Goal: Task Accomplishment & Management: Use online tool/utility

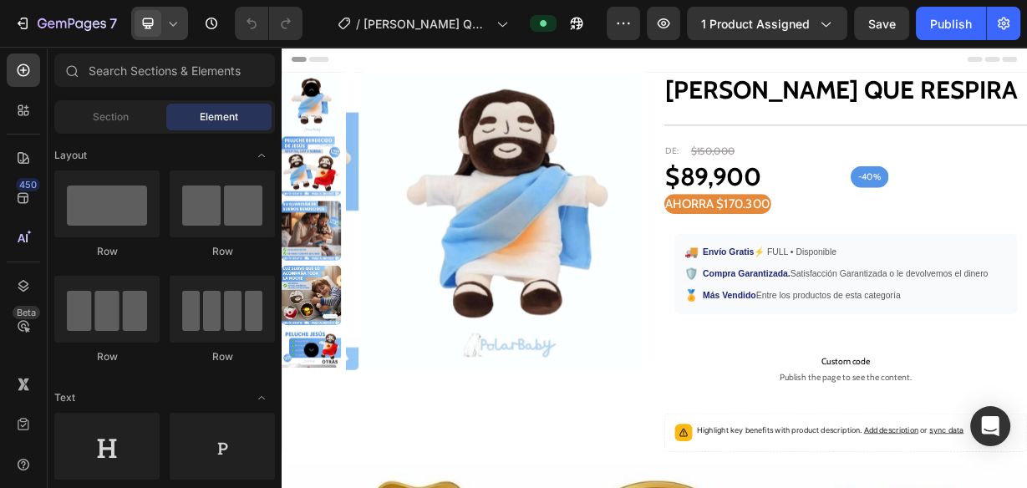
click at [171, 29] on icon at bounding box center [173, 23] width 17 height 17
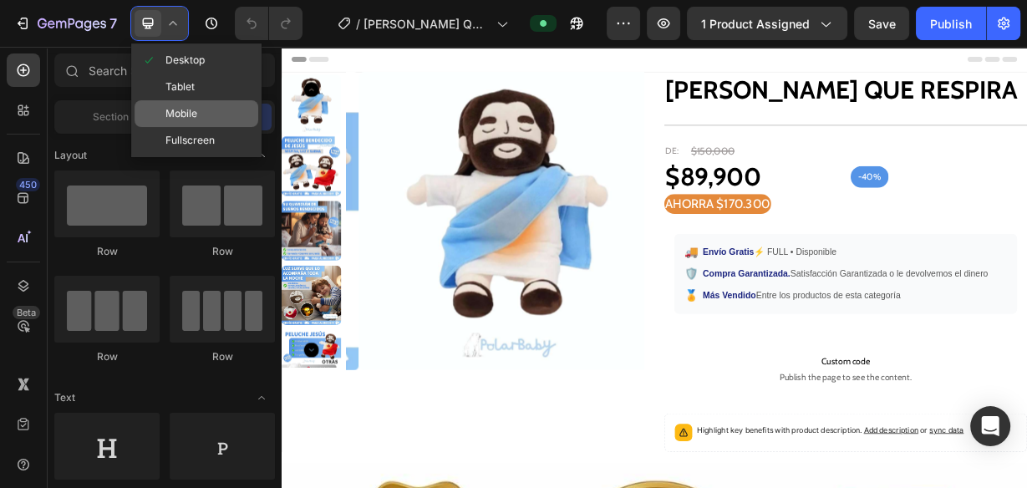
click at [181, 111] on span "Mobile" at bounding box center [181, 113] width 32 height 17
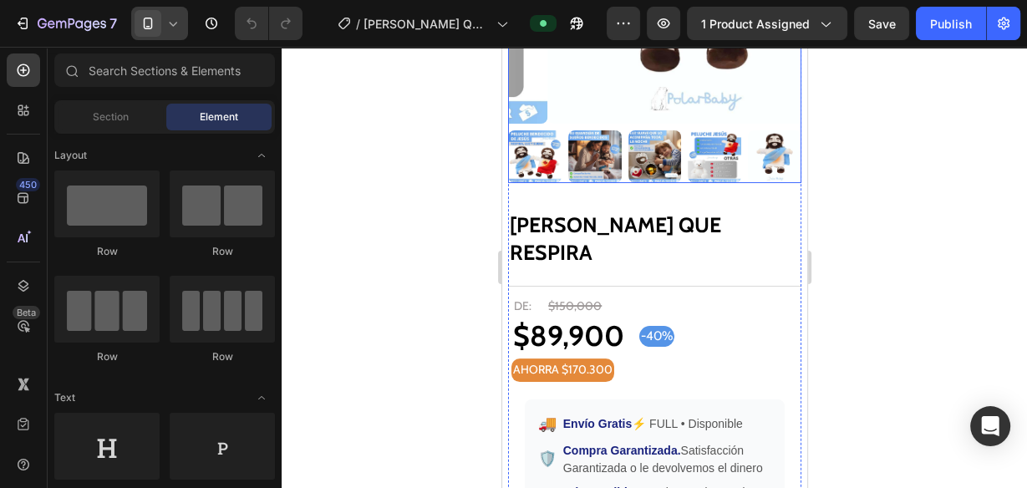
scroll to position [267, 0]
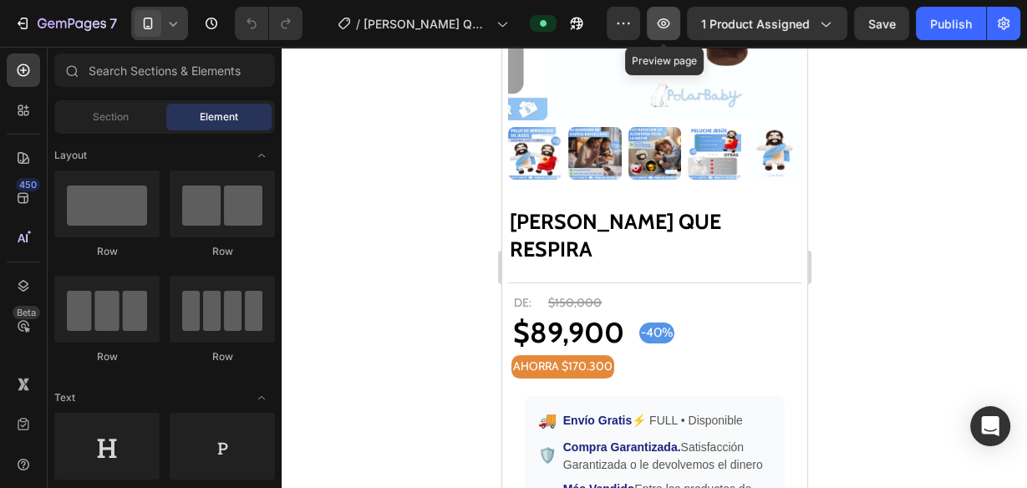
click at [680, 23] on button "button" at bounding box center [663, 23] width 33 height 33
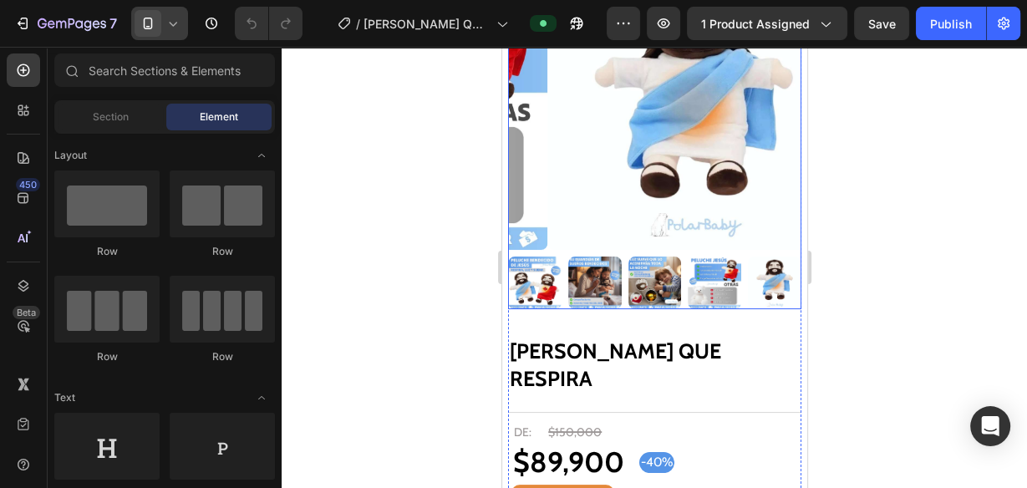
scroll to position [134, 0]
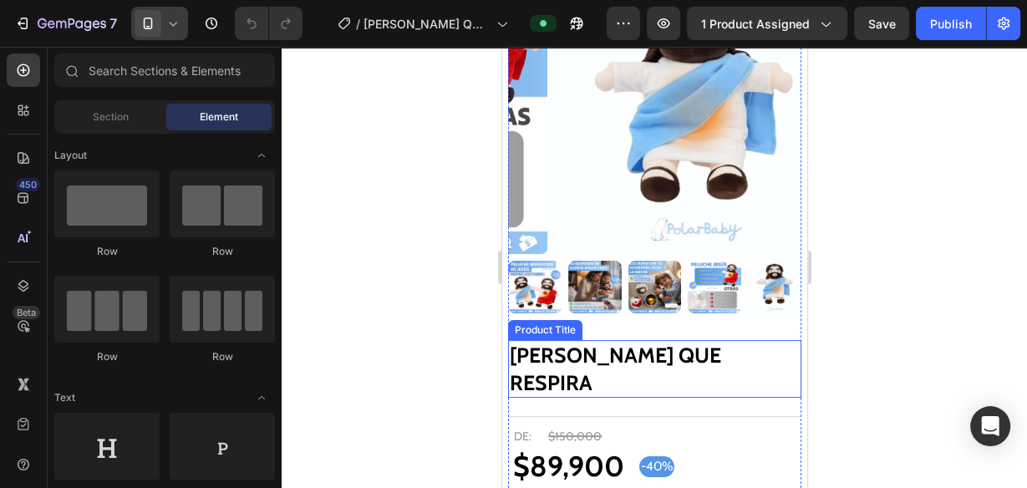
click at [715, 343] on h2 "[PERSON_NAME] QUE RESPIRA" at bounding box center [653, 369] width 293 height 58
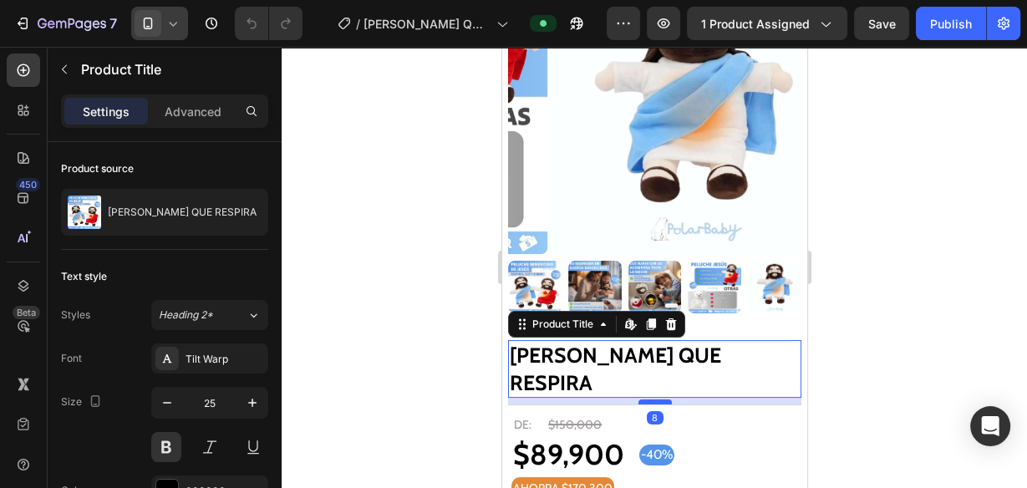
drag, startPoint x: 657, startPoint y: 375, endPoint x: 650, endPoint y: 364, distance: 13.5
click at [650, 400] on div at bounding box center [654, 402] width 33 height 5
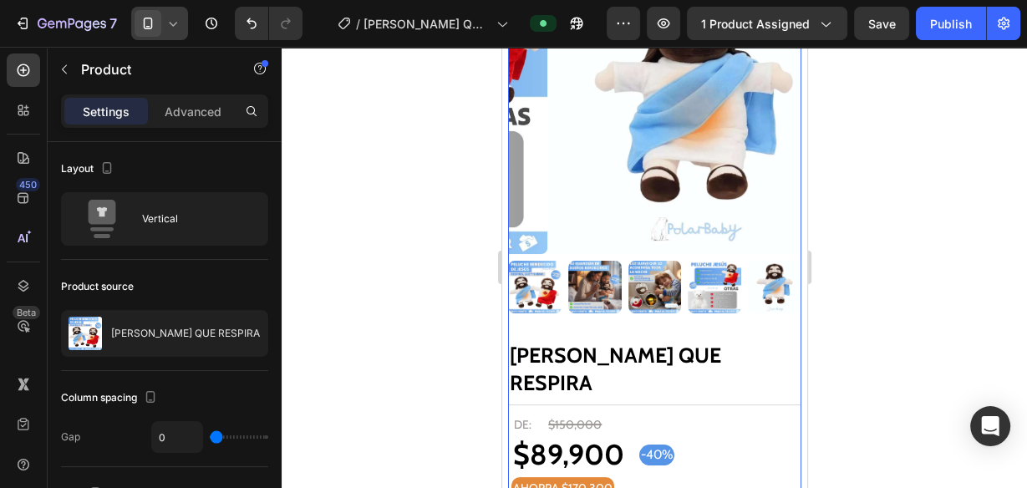
click at [642, 281] on img at bounding box center [654, 287] width 53 height 53
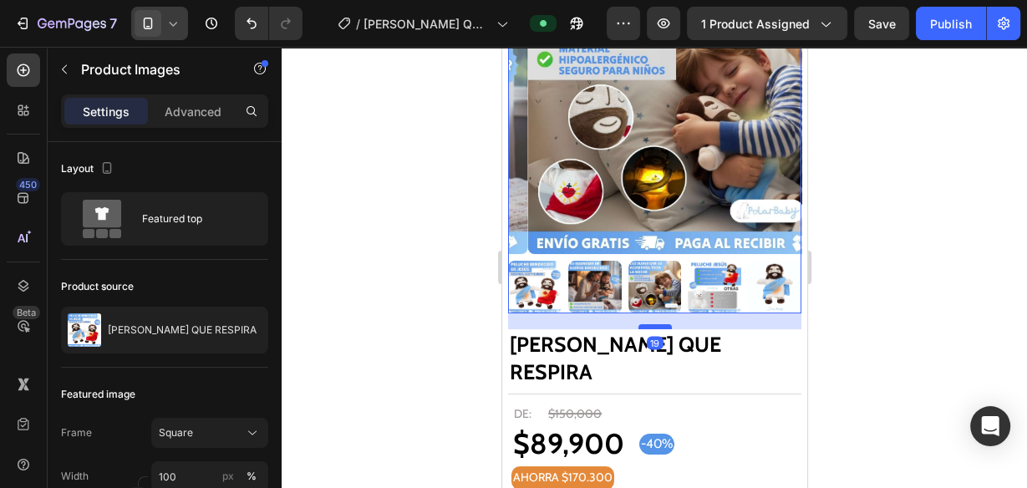
drag, startPoint x: 650, startPoint y: 324, endPoint x: 652, endPoint y: 313, distance: 11.0
click at [652, 324] on div at bounding box center [654, 326] width 33 height 5
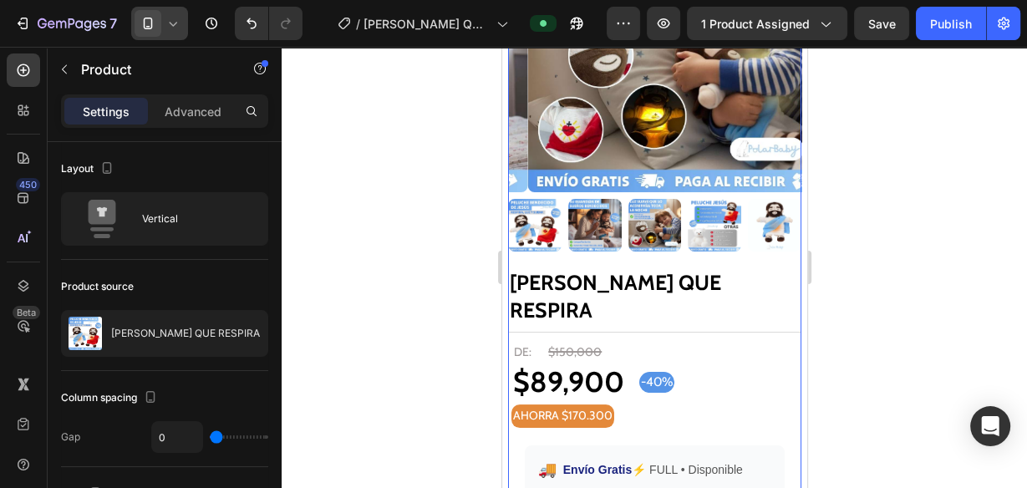
scroll to position [201, 0]
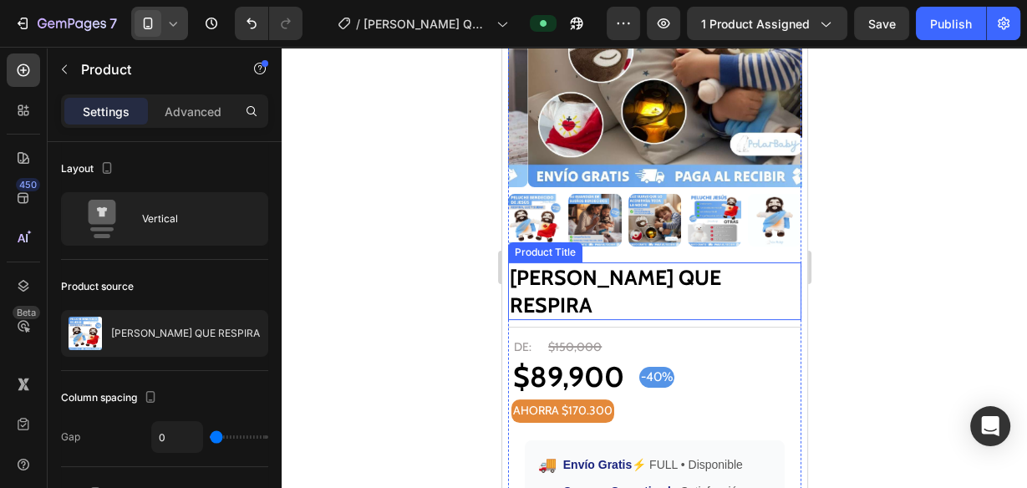
click at [694, 263] on h2 "[PERSON_NAME] QUE RESPIRA" at bounding box center [653, 291] width 293 height 58
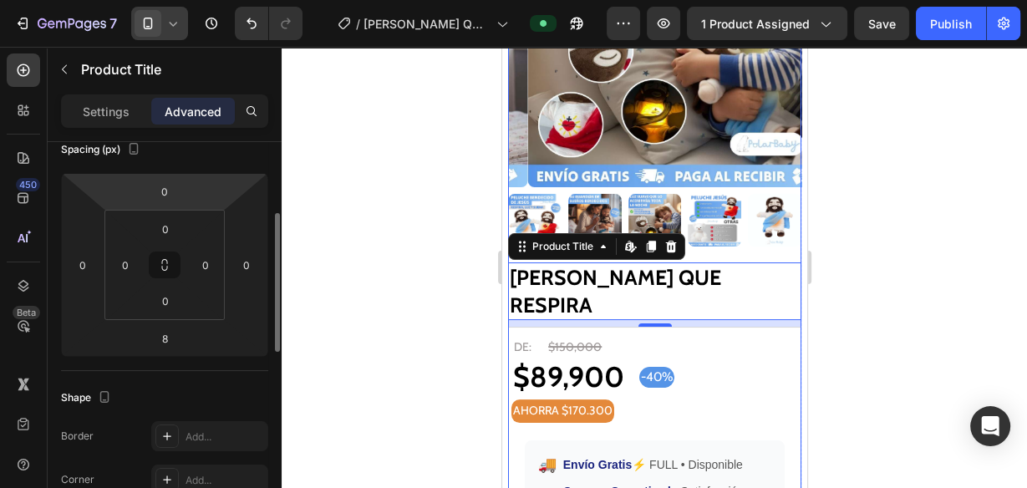
scroll to position [0, 0]
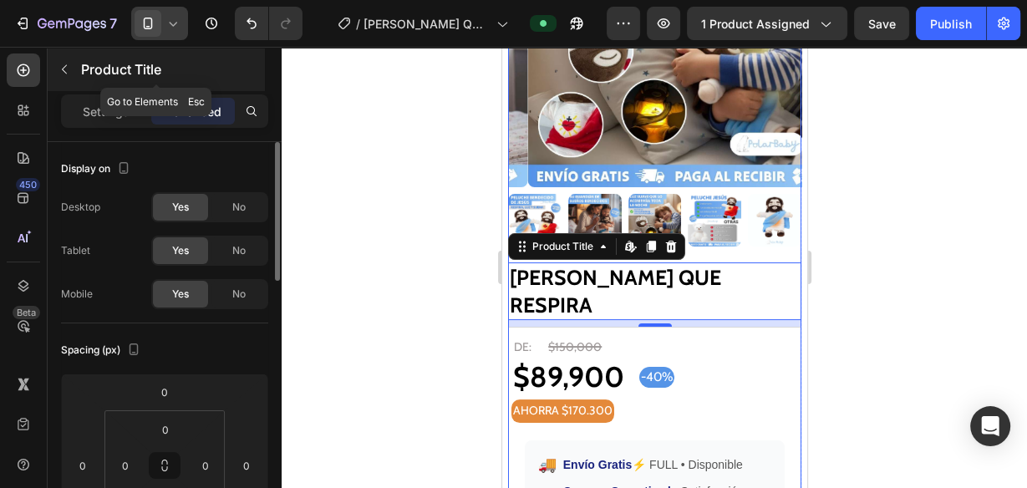
click at [73, 71] on button "button" at bounding box center [64, 69] width 27 height 27
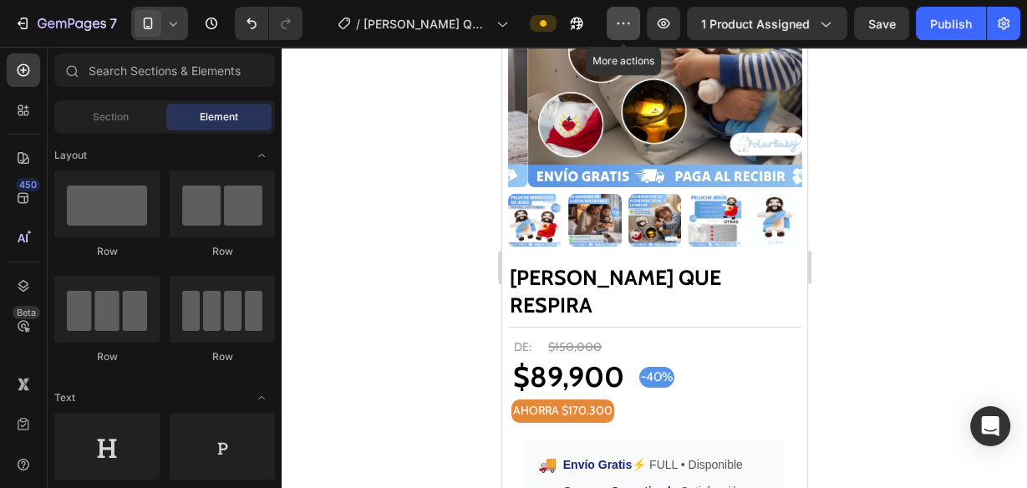
click at [640, 15] on button "button" at bounding box center [623, 23] width 33 height 33
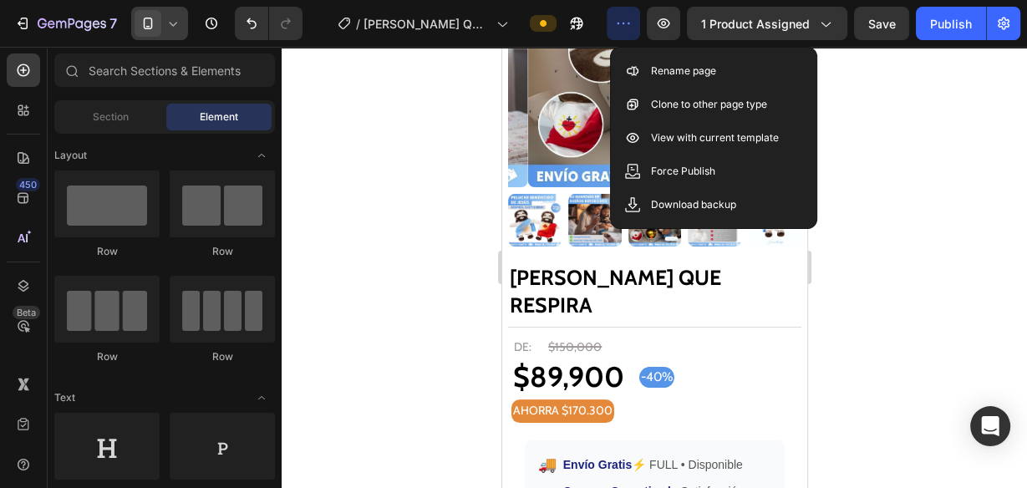
click at [638, 11] on button "button" at bounding box center [623, 23] width 33 height 33
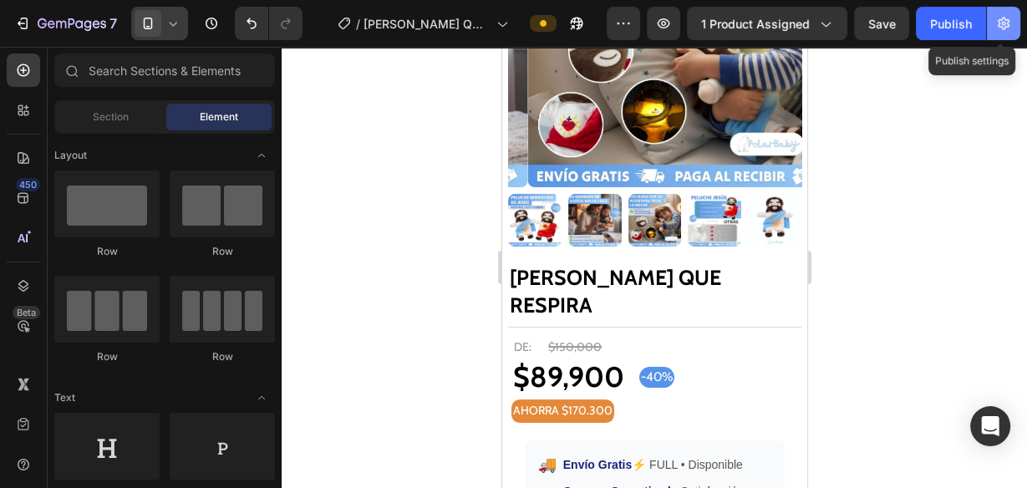
click at [1016, 25] on button "button" at bounding box center [1003, 23] width 33 height 33
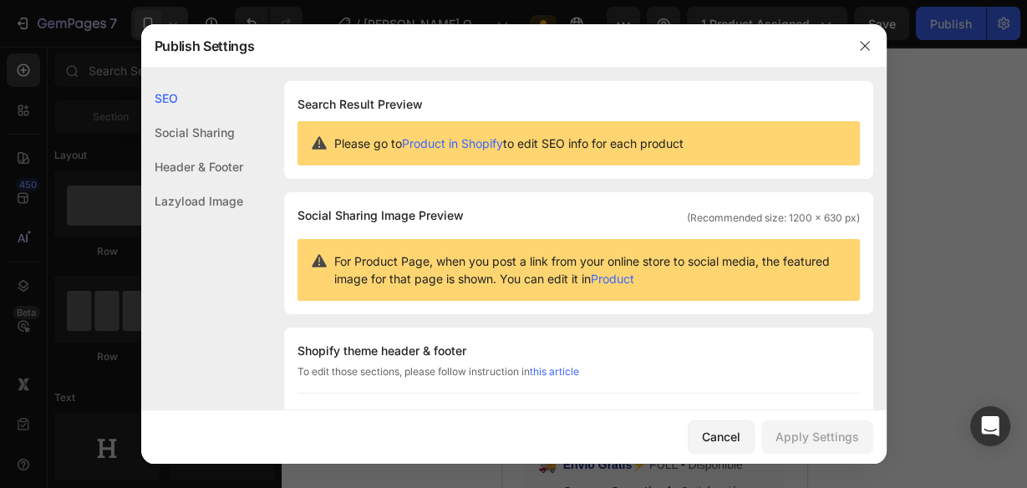
click at [205, 129] on div "Social Sharing" at bounding box center [192, 132] width 102 height 34
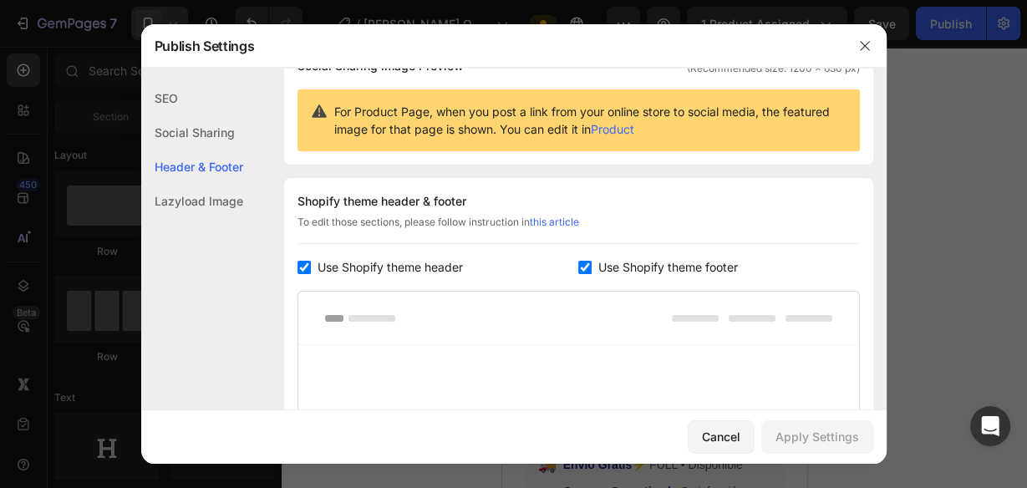
scroll to position [242, 0]
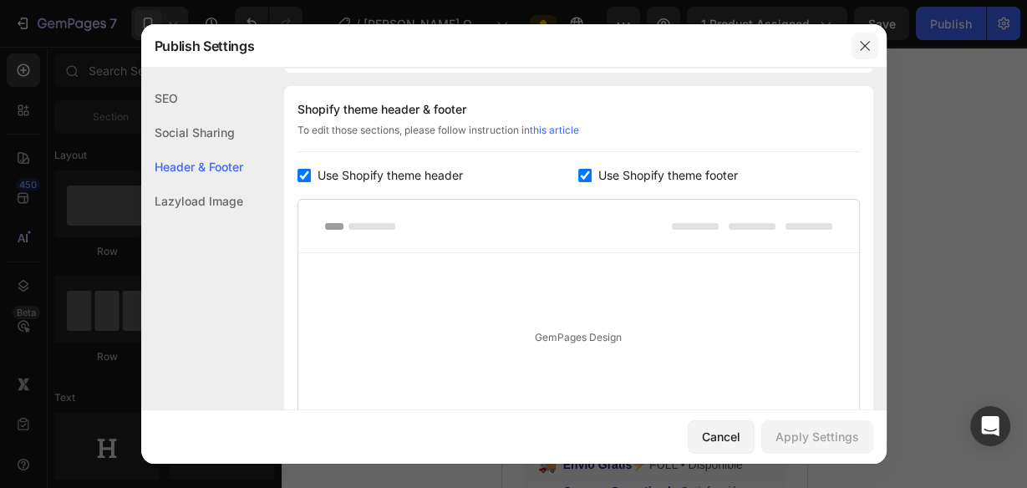
click at [864, 47] on icon "button" at bounding box center [864, 45] width 13 height 13
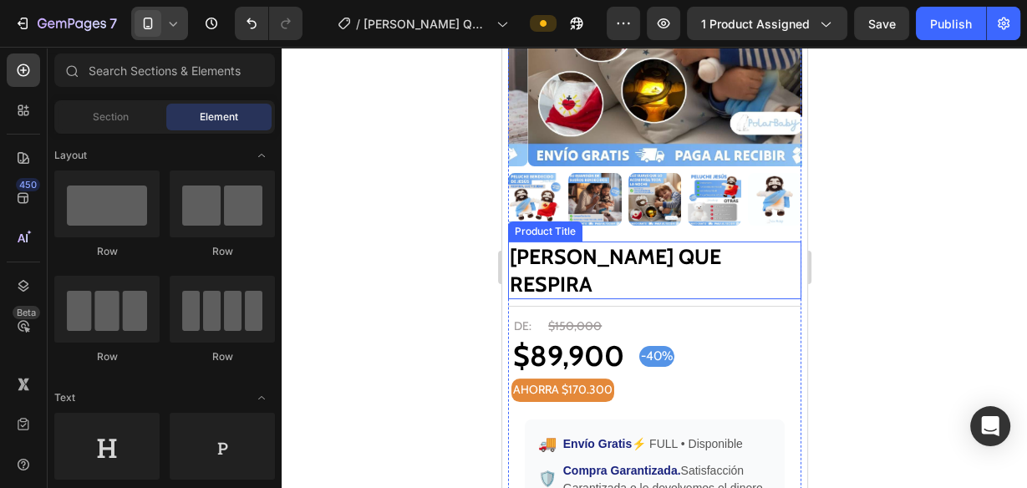
scroll to position [267, 0]
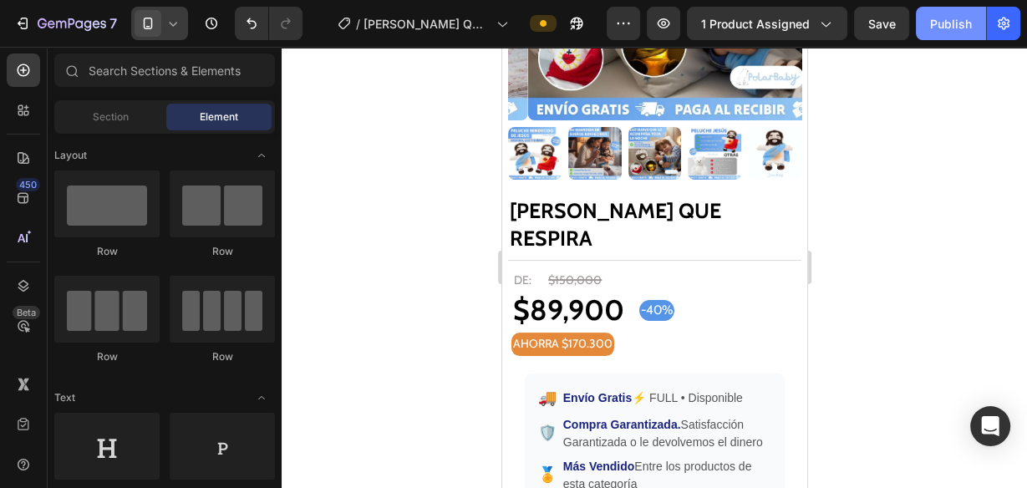
click at [942, 33] on button "Publish" at bounding box center [951, 23] width 70 height 33
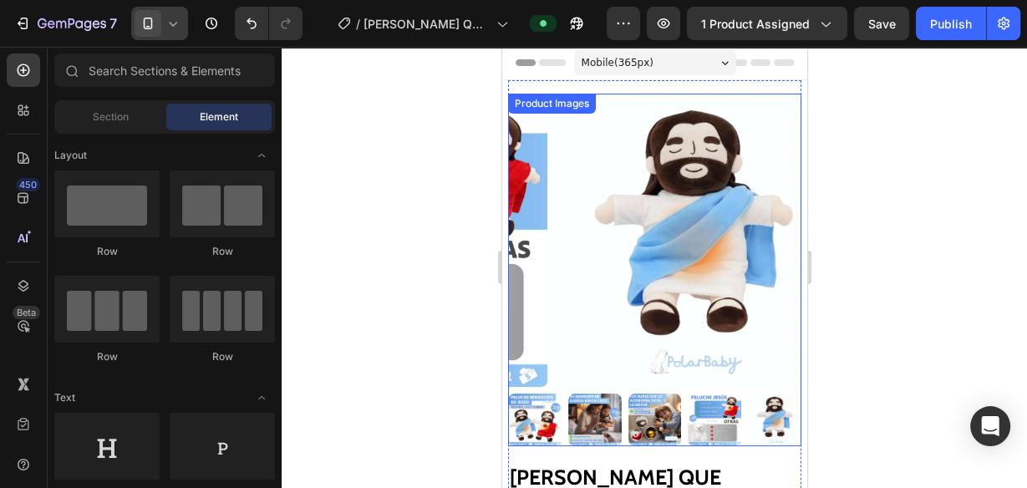
scroll to position [0, 0]
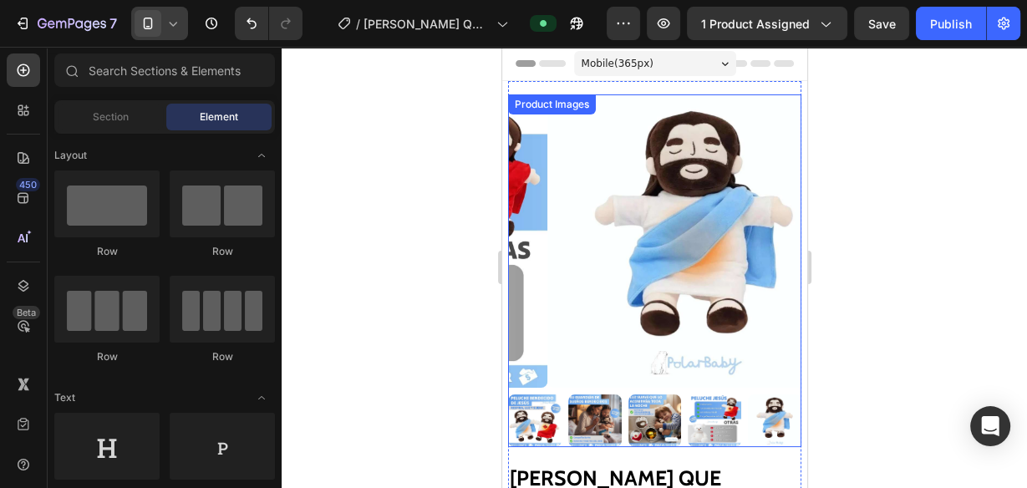
click at [771, 239] on img at bounding box center [693, 240] width 293 height 293
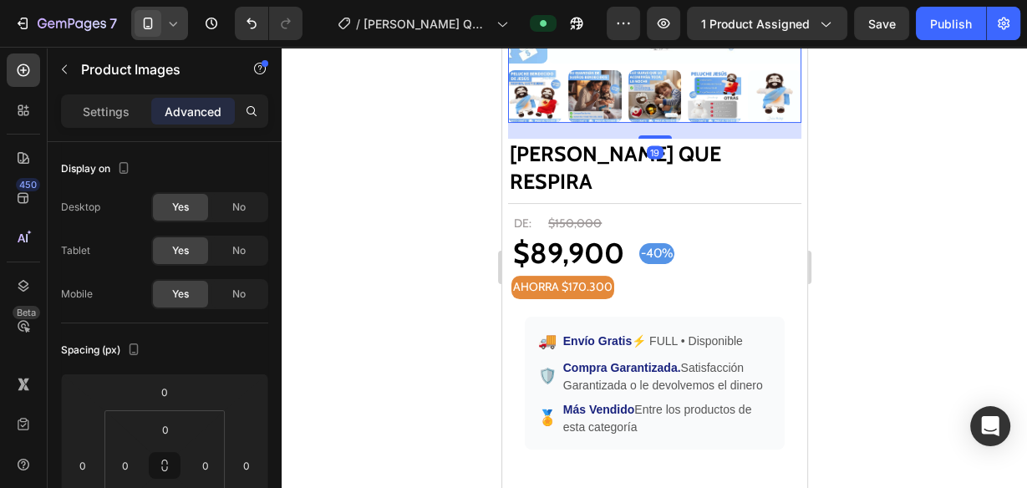
scroll to position [334, 0]
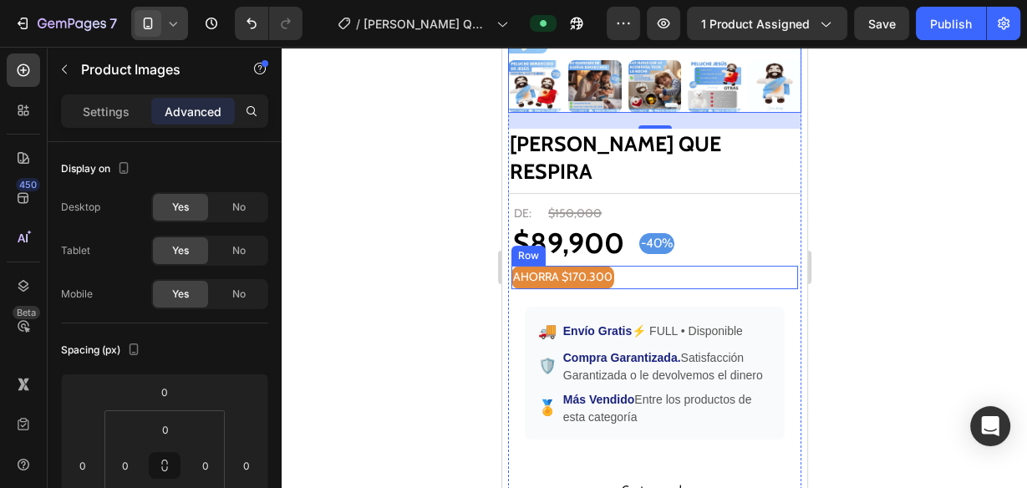
click at [705, 266] on div "AHORRA $170.300 Heading Row" at bounding box center [655, 277] width 288 height 23
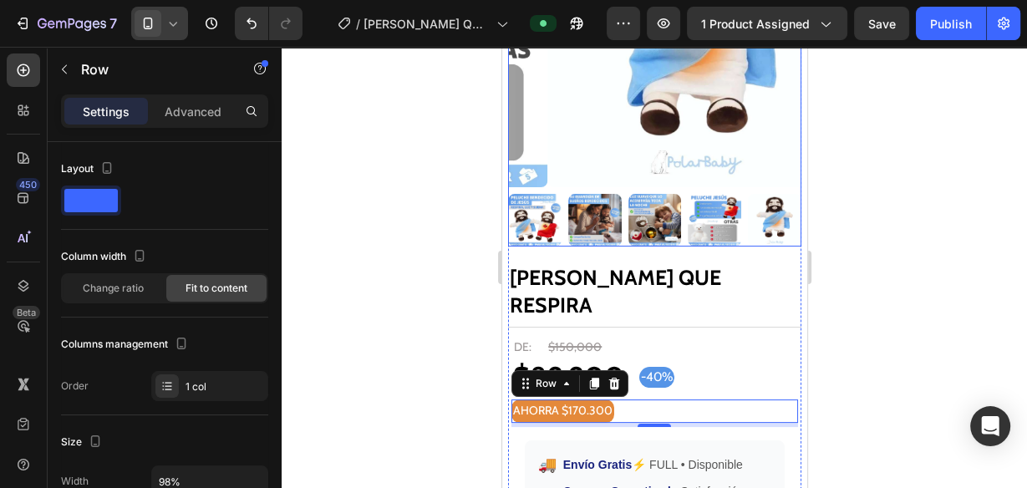
scroll to position [201, 0]
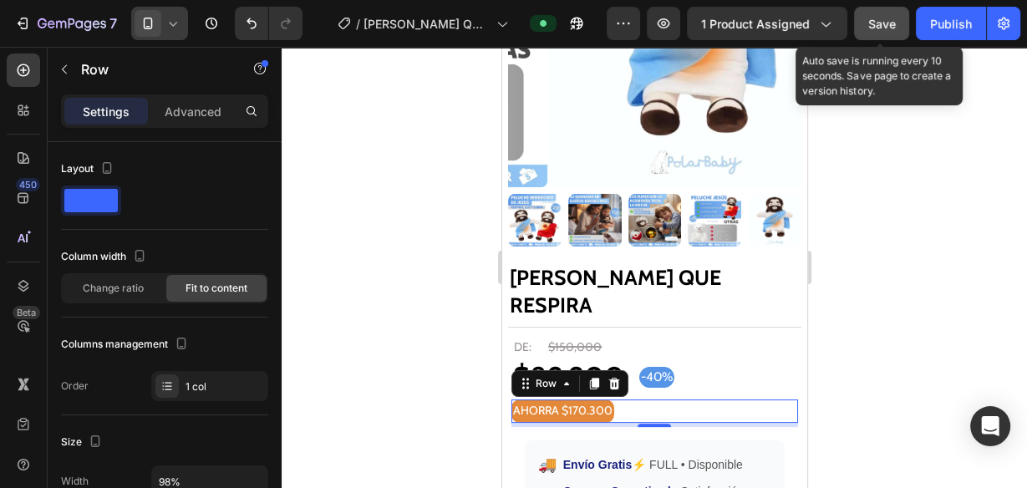
click at [877, 20] on span "Save" at bounding box center [882, 24] width 28 height 14
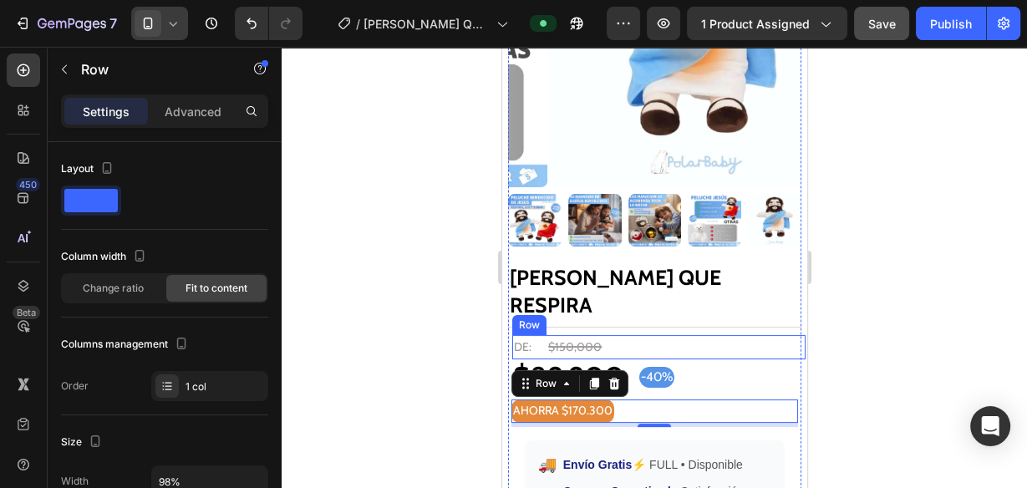
click at [685, 335] on div "DE: Heading $150,000 Compare Price Compare Price Row" at bounding box center [658, 347] width 293 height 24
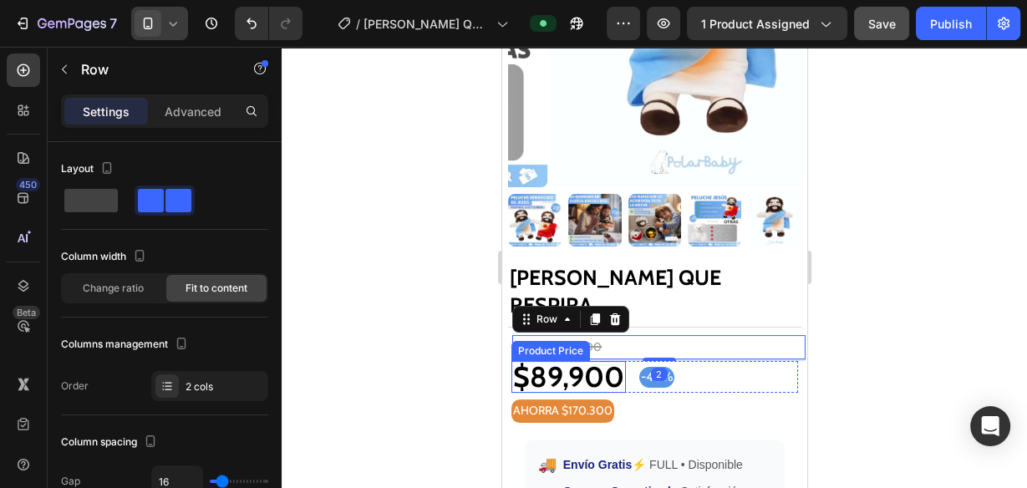
click at [568, 361] on div "$89,900" at bounding box center [568, 377] width 115 height 32
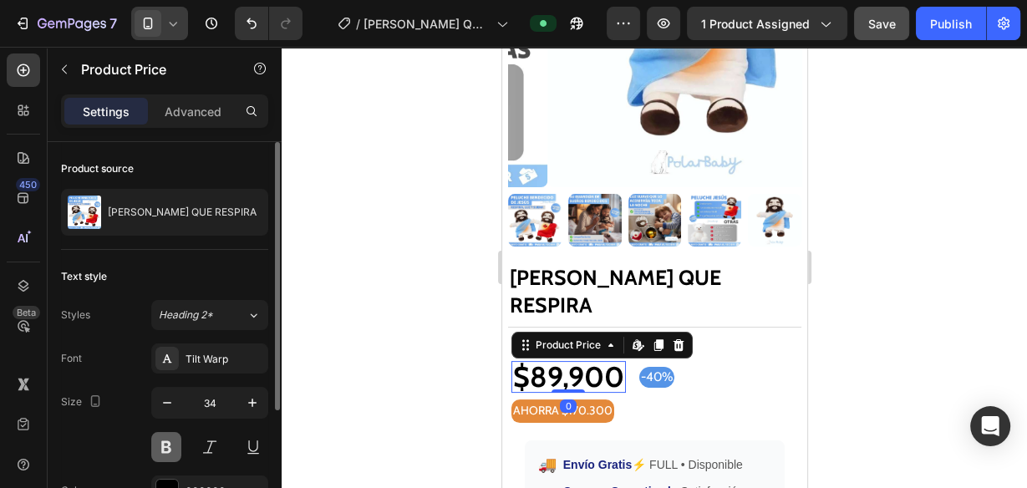
click at [172, 449] on button at bounding box center [166, 447] width 30 height 30
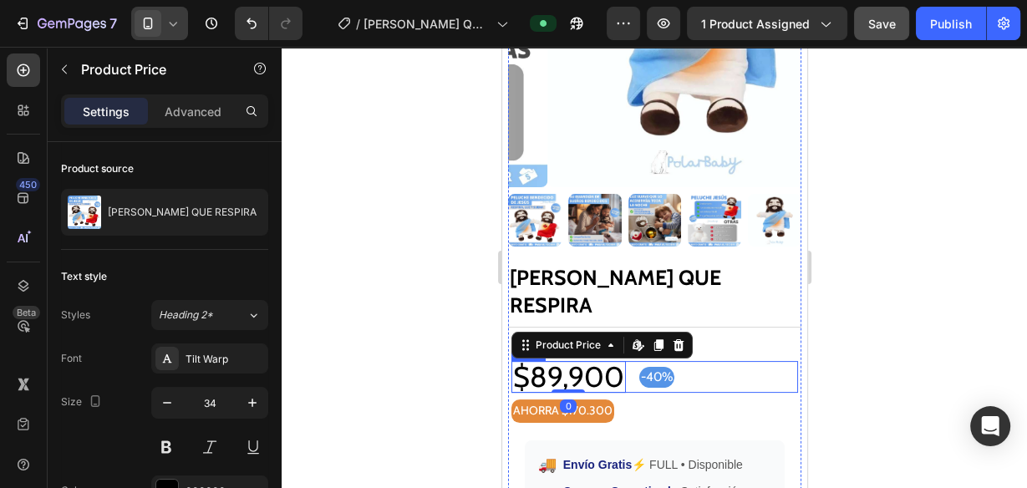
click at [761, 361] on div "$89,900 Product Price Edit content in Shopify 0 Product Price Edit content in S…" at bounding box center [655, 377] width 288 height 32
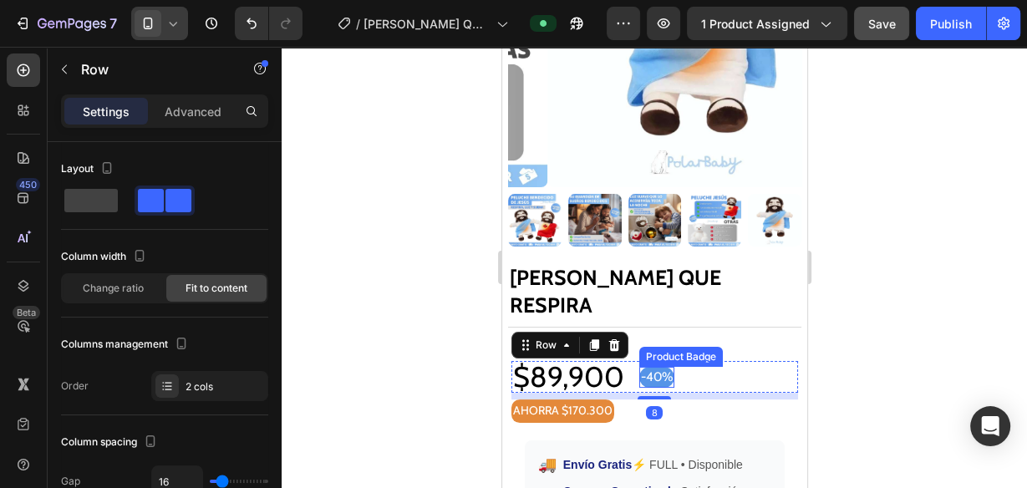
click at [657, 367] on pre "-40%" at bounding box center [656, 377] width 35 height 21
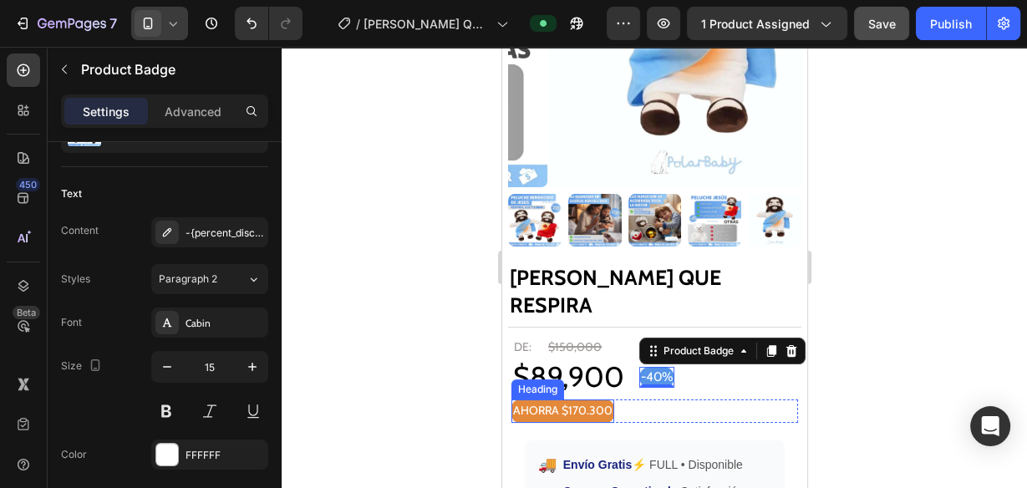
click at [563, 400] on h2 "AHORRA $170.300" at bounding box center [562, 411] width 103 height 23
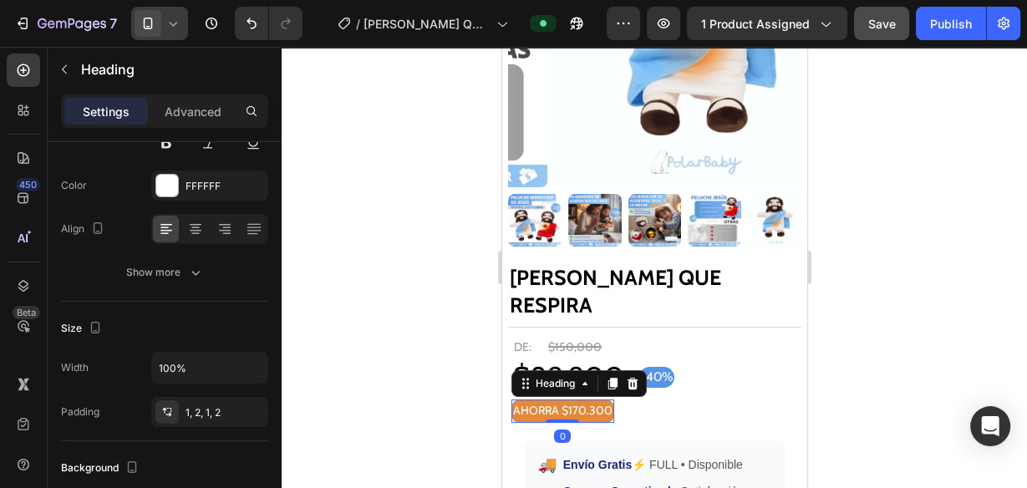
scroll to position [0, 0]
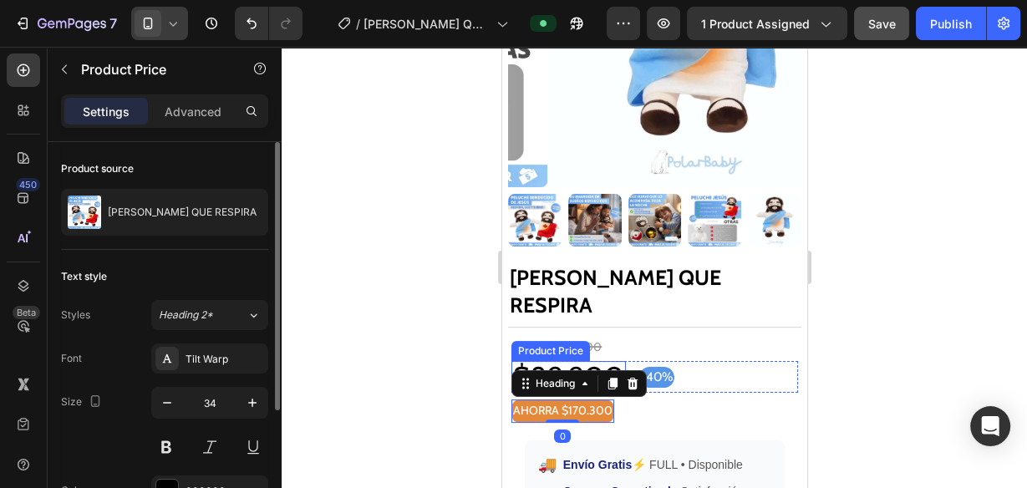
click at [569, 341] on div "Product Price" at bounding box center [550, 351] width 79 height 20
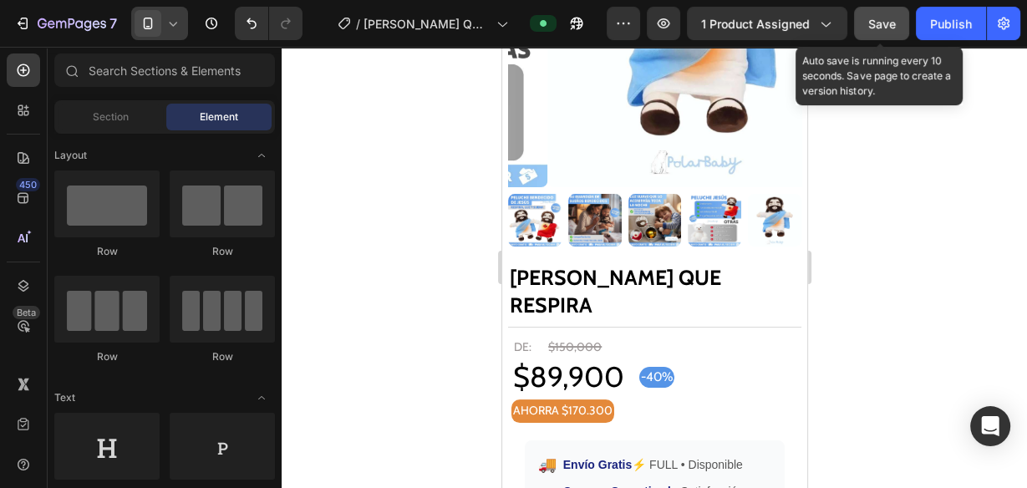
click at [861, 23] on button "Save" at bounding box center [881, 23] width 55 height 33
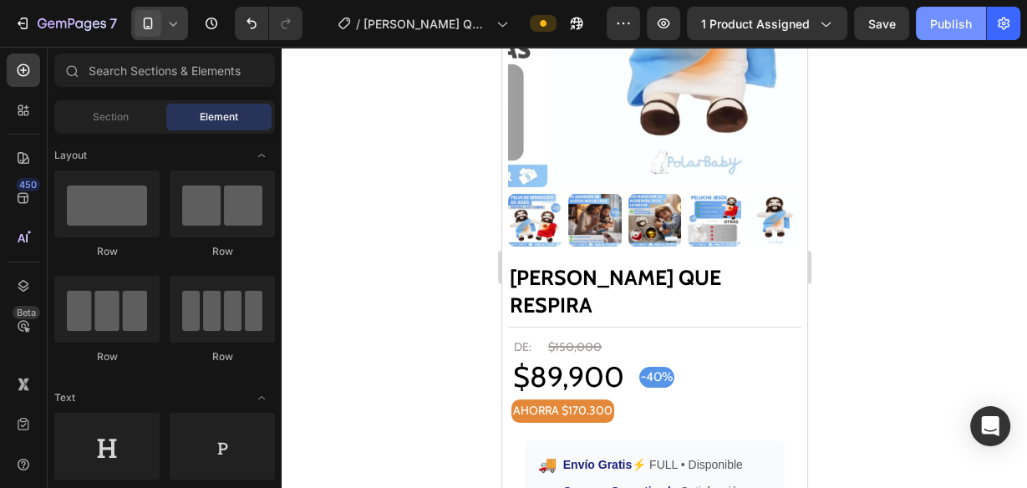
click at [936, 35] on button "Publish" at bounding box center [951, 23] width 70 height 33
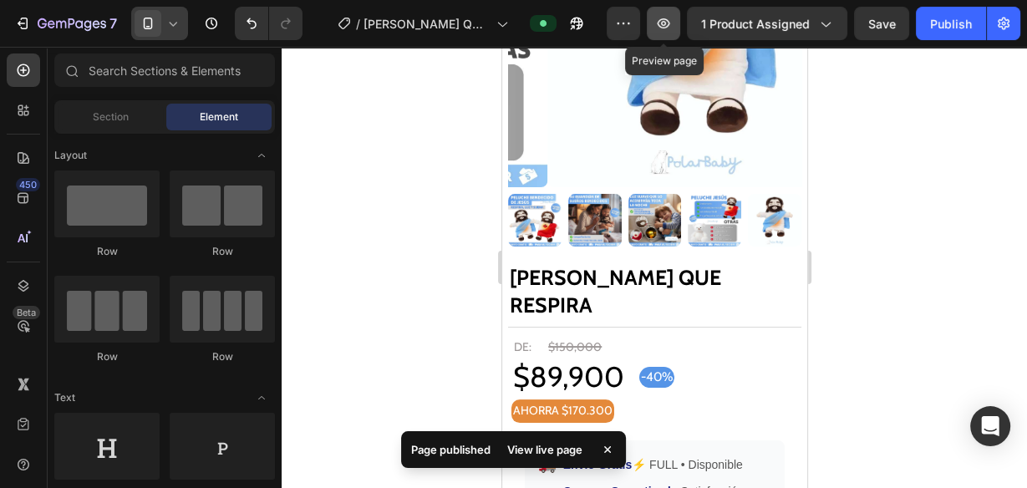
click at [675, 14] on button "button" at bounding box center [663, 23] width 33 height 33
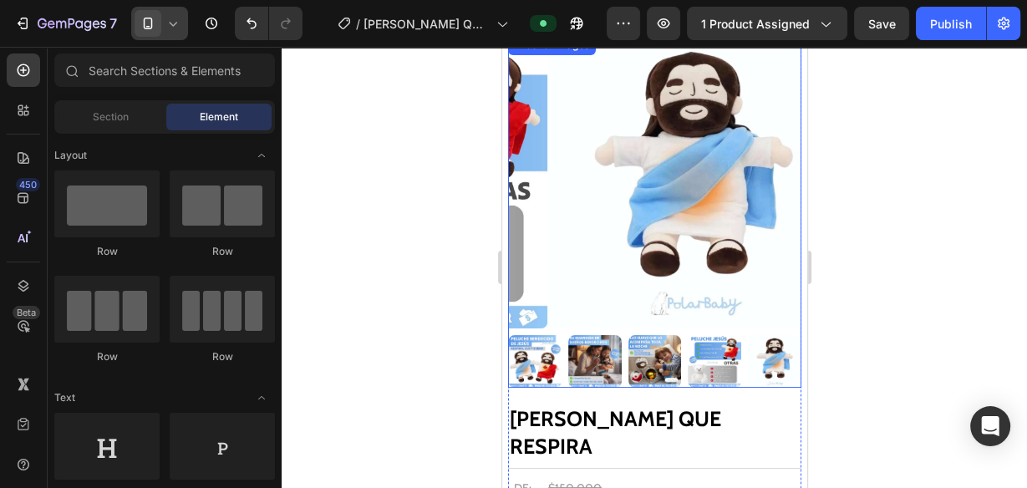
scroll to position [267, 0]
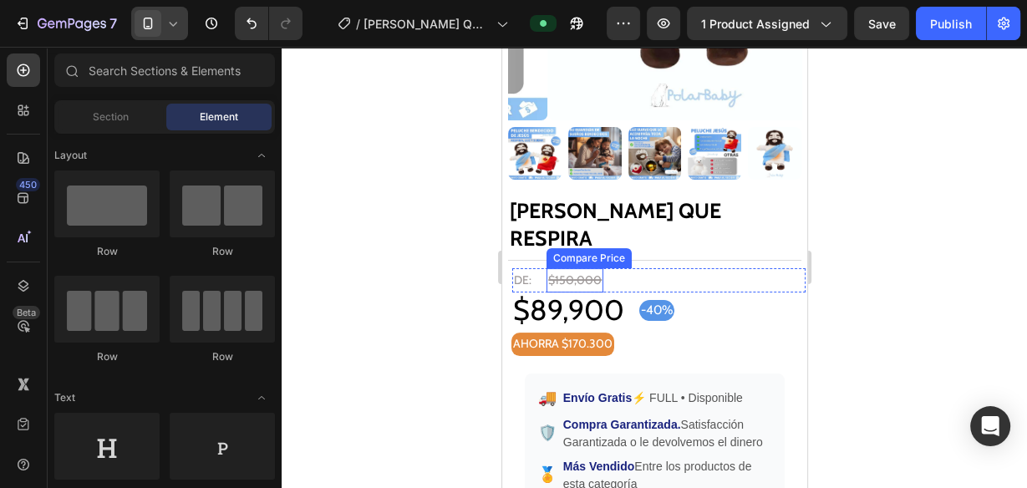
click at [554, 248] on div "Compare Price" at bounding box center [588, 258] width 85 height 20
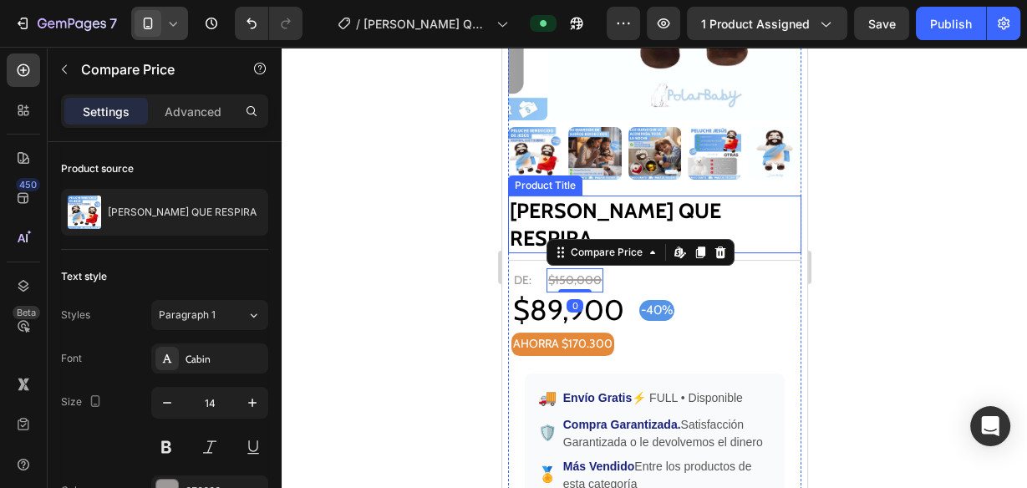
click at [537, 196] on h2 "[PERSON_NAME] QUE RESPIRA" at bounding box center [653, 225] width 293 height 58
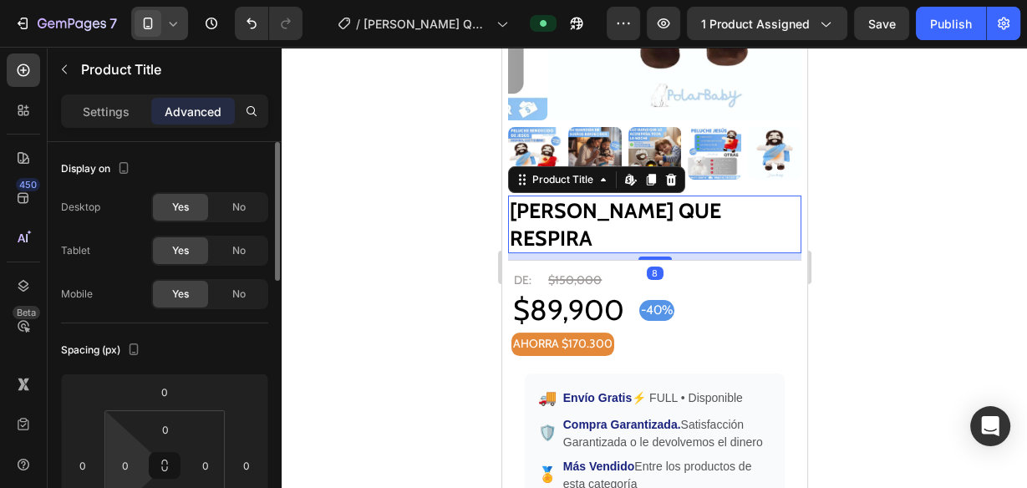
scroll to position [201, 0]
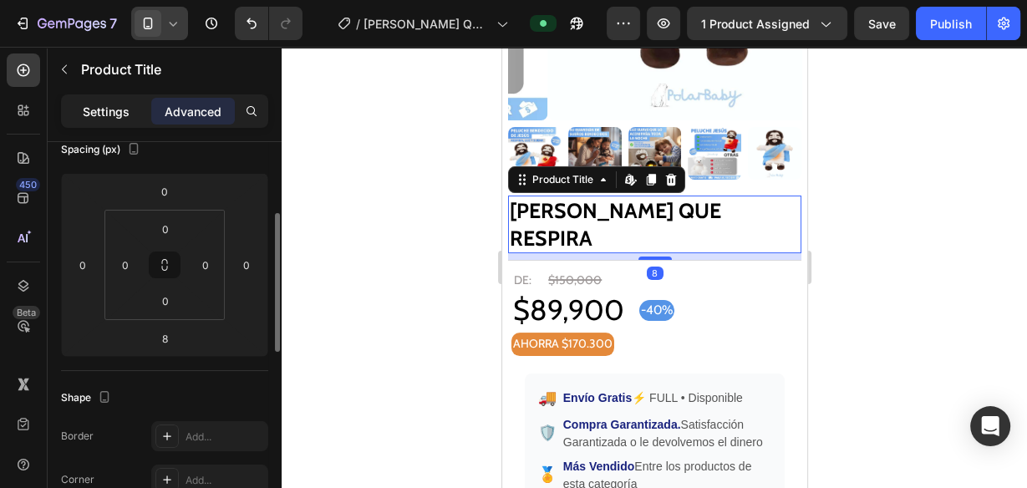
click at [75, 110] on div "Settings" at bounding box center [106, 111] width 84 height 27
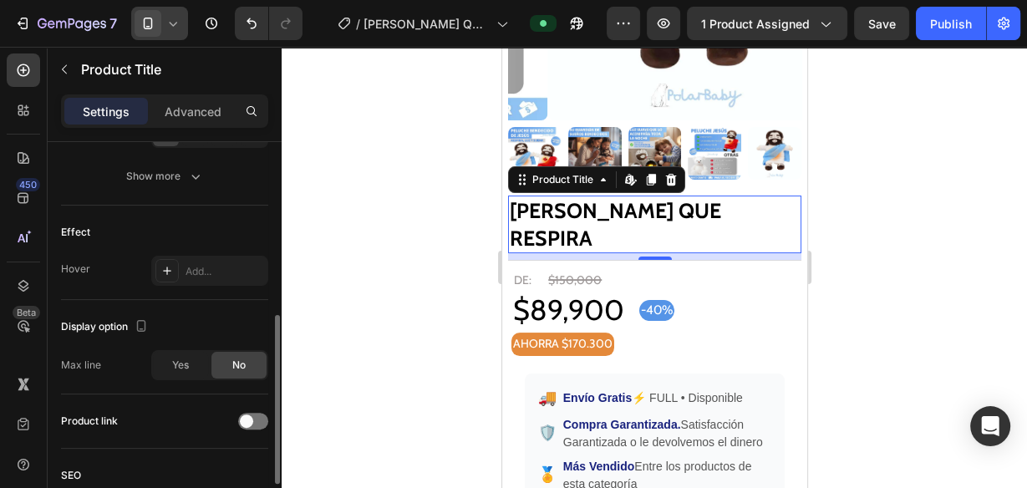
scroll to position [134, 0]
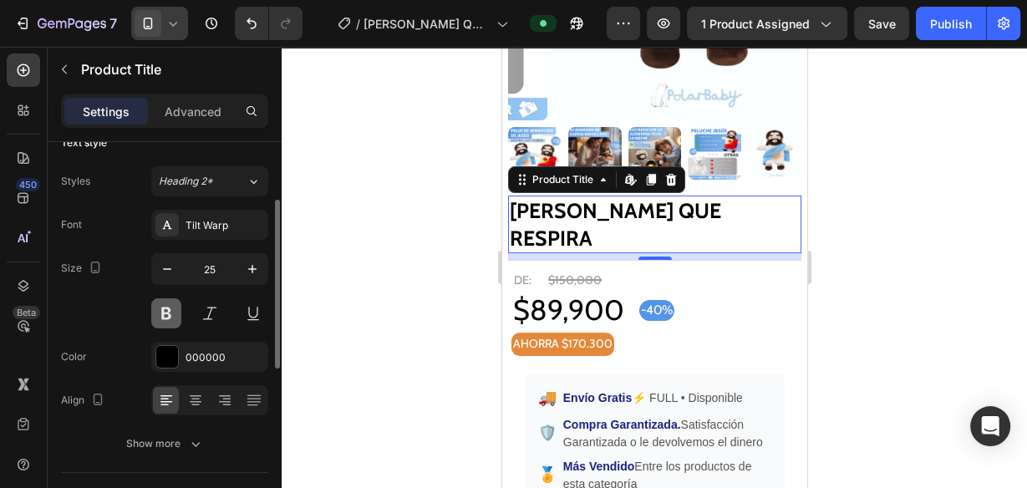
click at [175, 308] on button at bounding box center [166, 313] width 30 height 30
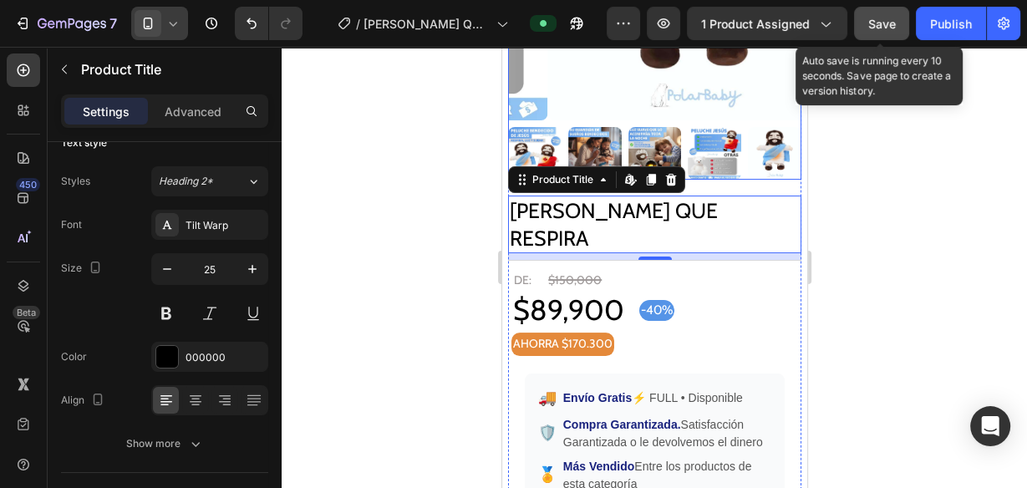
click at [899, 28] on button "Save" at bounding box center [881, 23] width 55 height 33
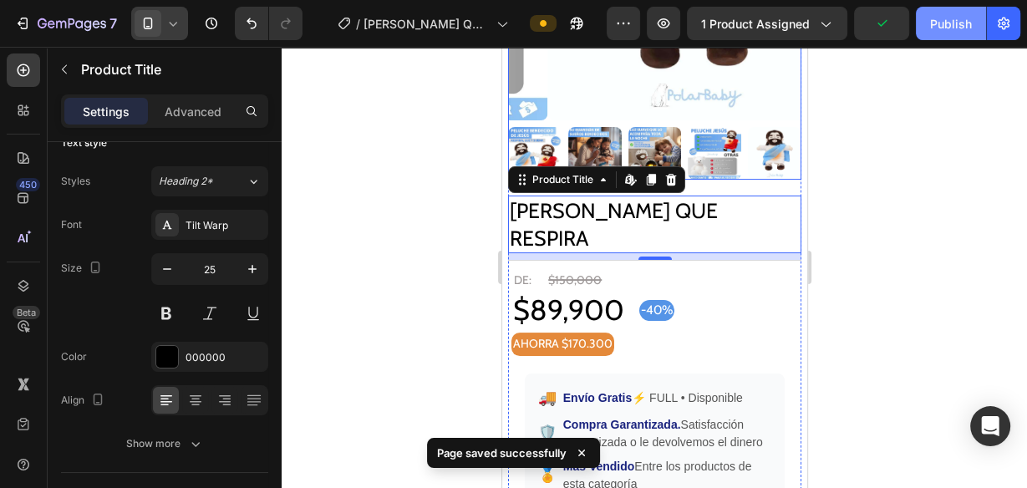
click at [939, 29] on div "Publish" at bounding box center [951, 24] width 42 height 18
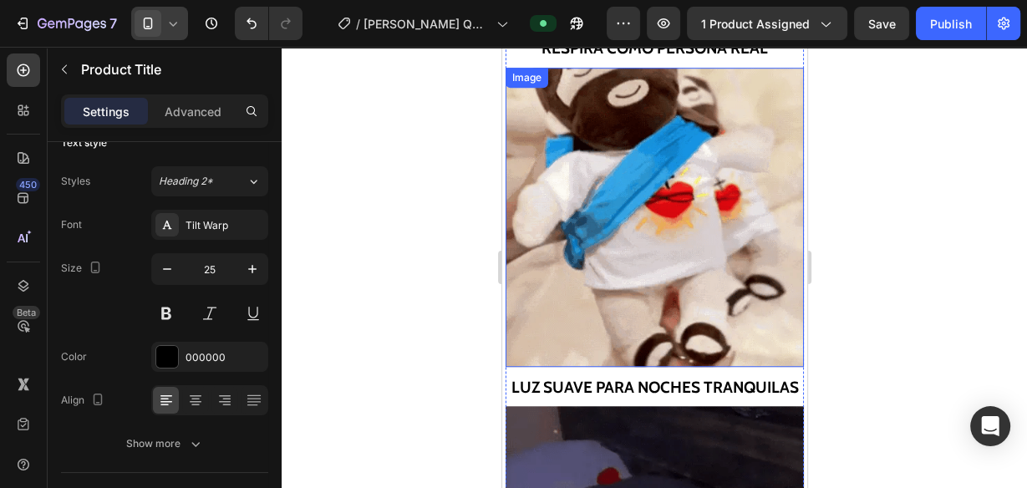
scroll to position [869, 0]
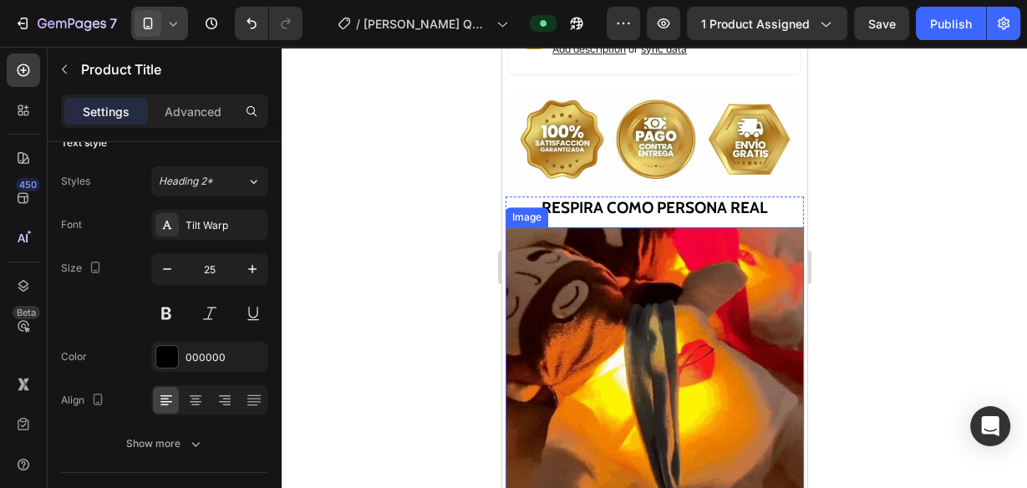
click at [619, 248] on img at bounding box center [654, 376] width 299 height 299
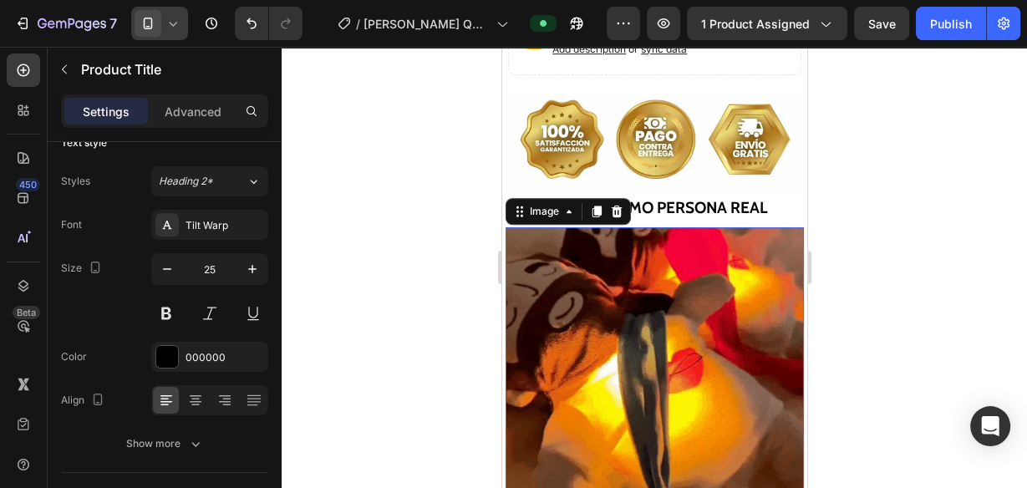
scroll to position [0, 0]
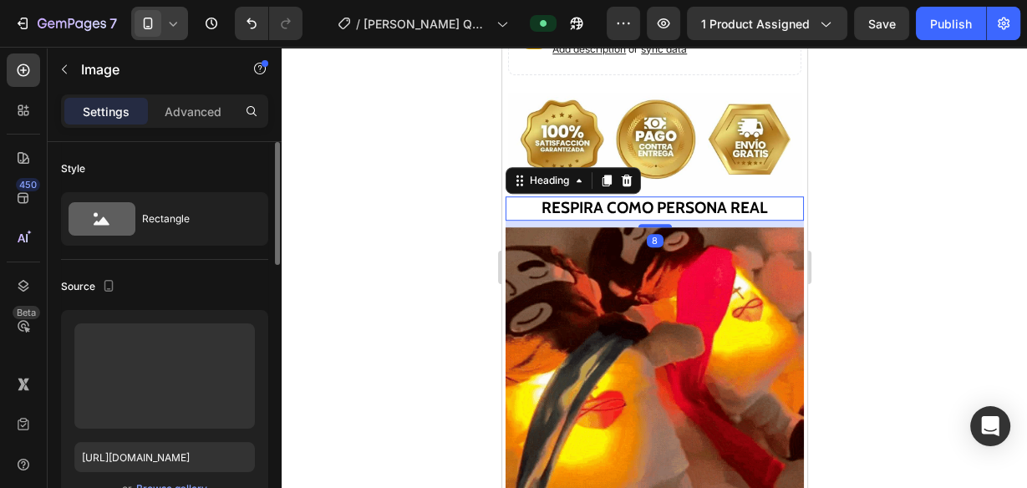
click at [705, 196] on h2 "RESPIRA COMO PERSONA REAL" at bounding box center [654, 208] width 299 height 24
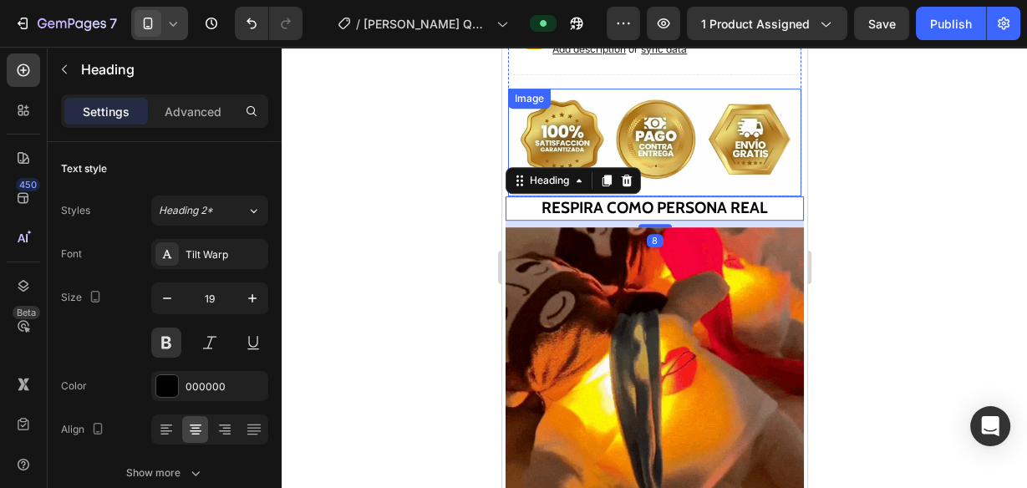
click at [719, 126] on img at bounding box center [653, 143] width 293 height 109
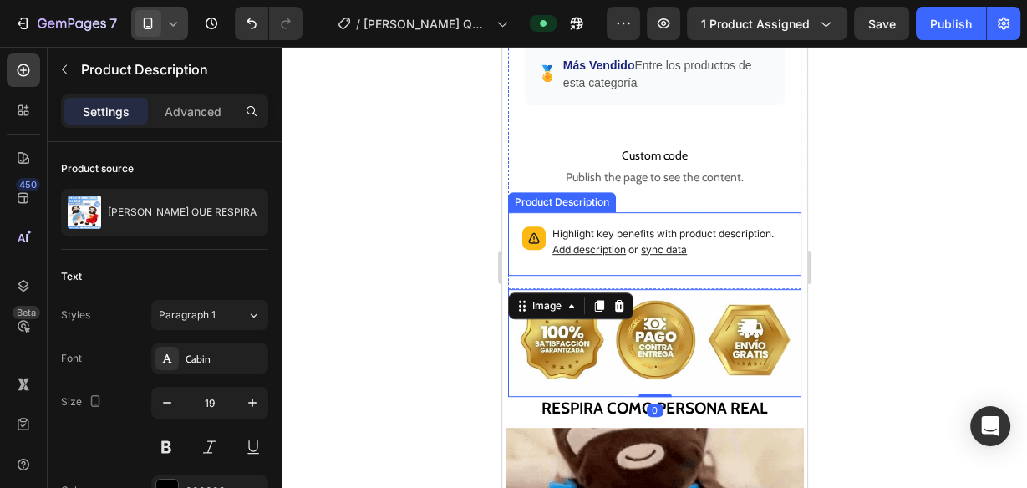
click at [708, 235] on p "Highlight key benefits with product description. Add description or sync data" at bounding box center [669, 243] width 235 height 32
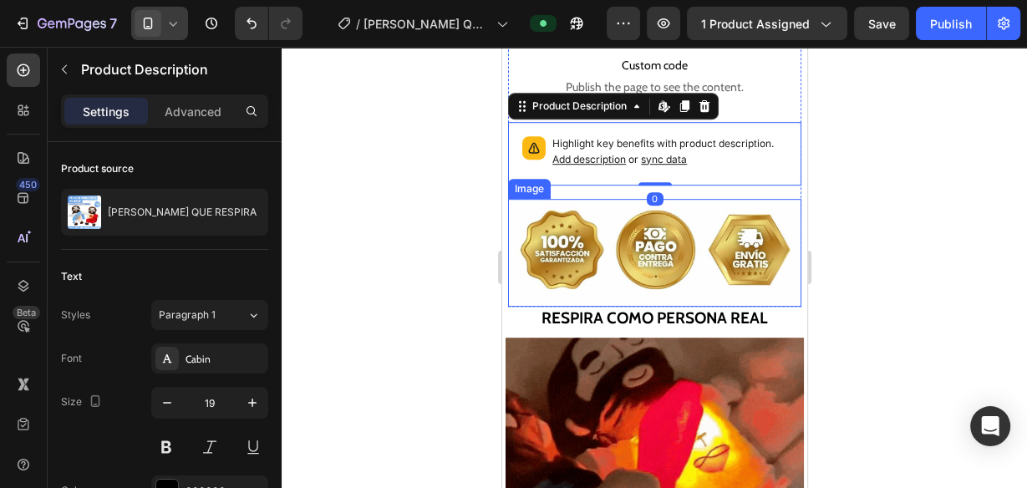
scroll to position [669, 0]
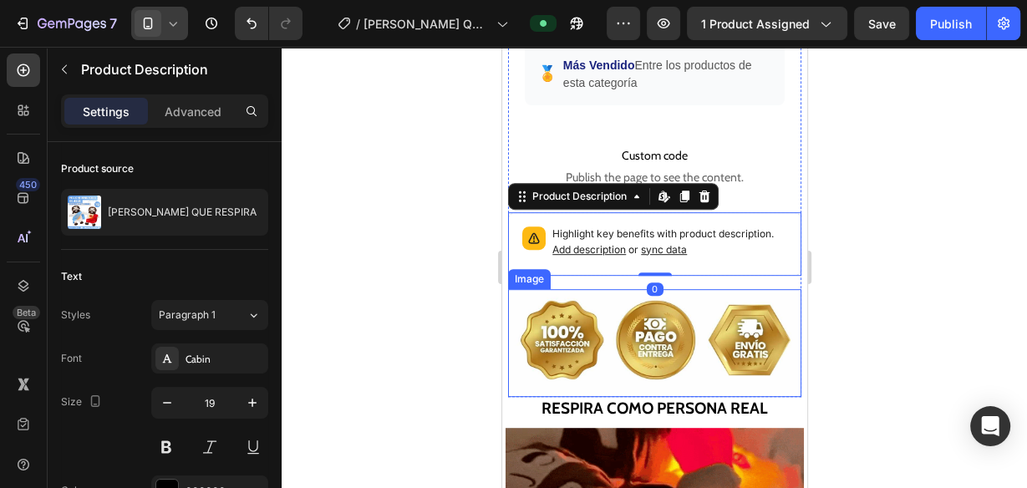
click at [710, 289] on img at bounding box center [653, 343] width 293 height 109
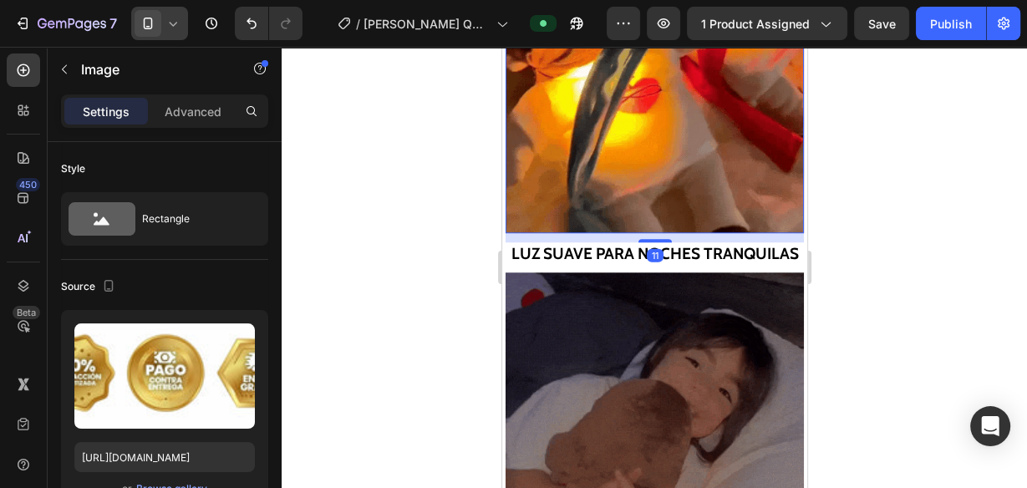
click at [670, 174] on img at bounding box center [654, 83] width 299 height 299
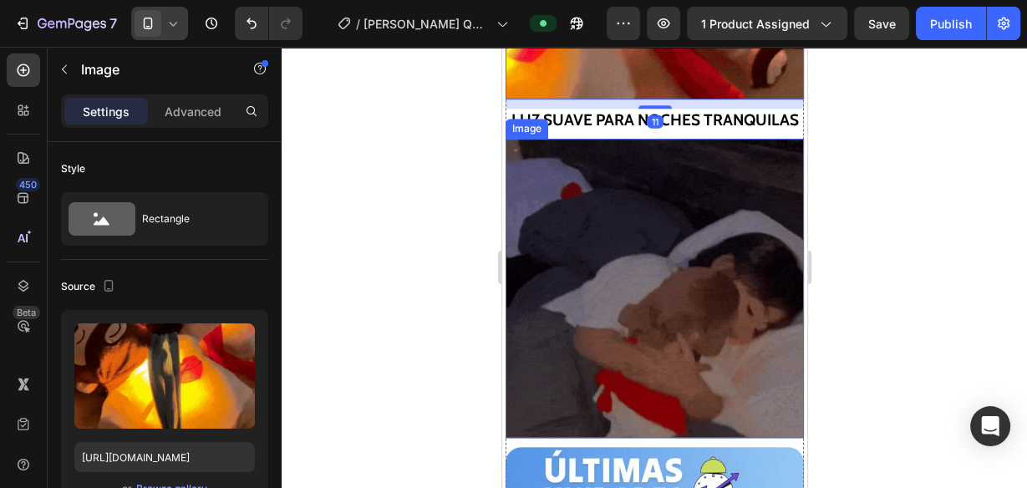
click at [682, 126] on h2 "LUZ SUAVE PARA NOCHES TRANQUILAS" at bounding box center [654, 121] width 299 height 24
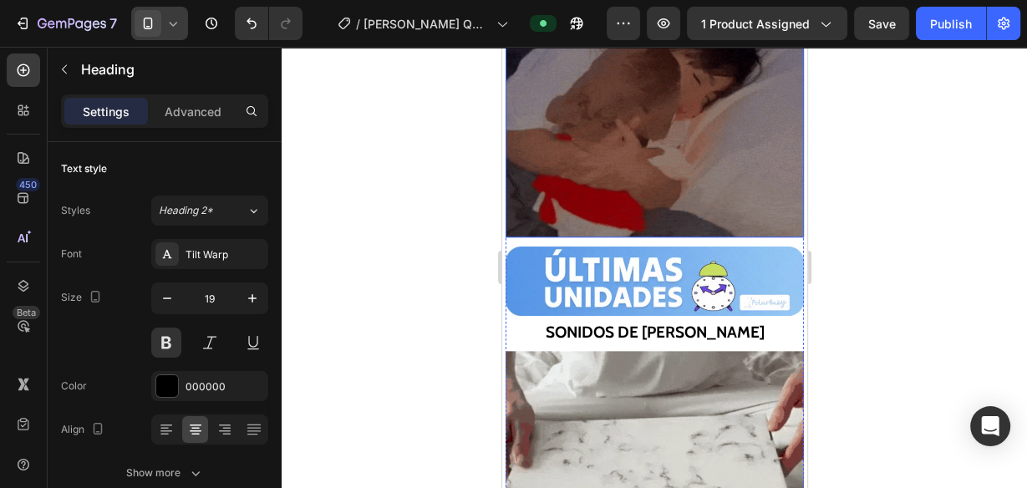
click at [688, 149] on img at bounding box center [654, 87] width 299 height 299
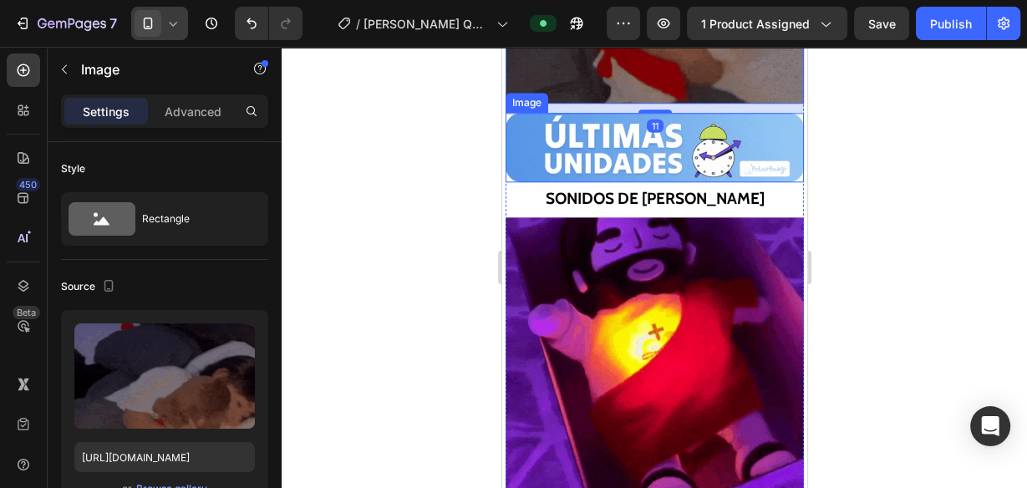
click at [684, 165] on img at bounding box center [654, 147] width 299 height 69
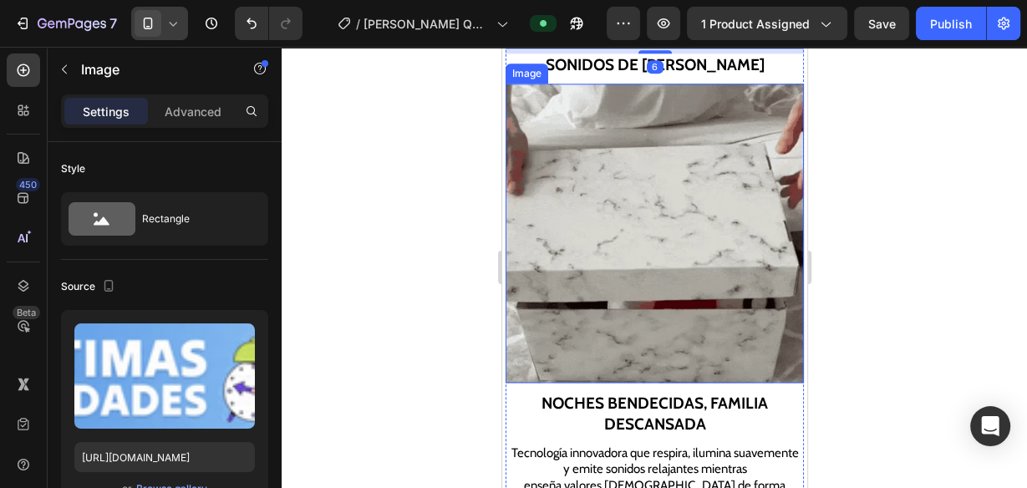
click at [672, 177] on img at bounding box center [654, 233] width 299 height 299
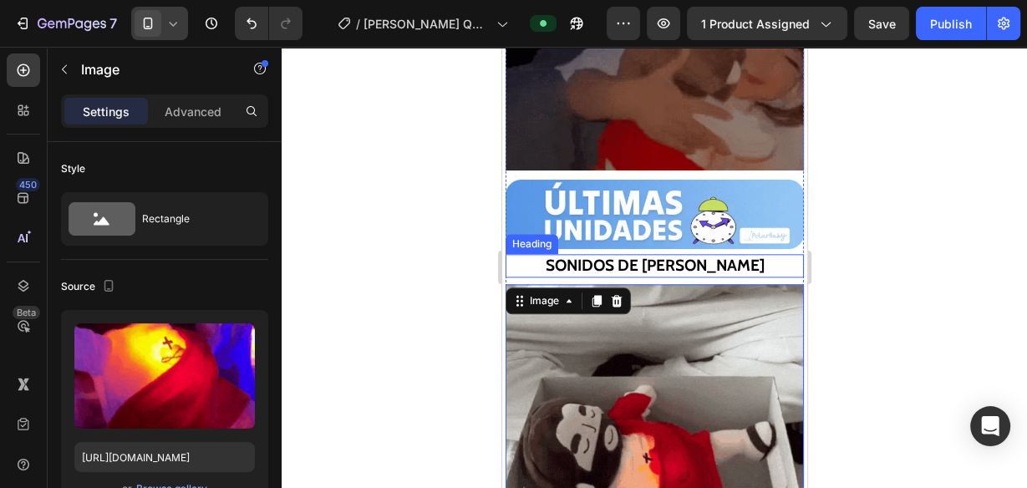
click at [701, 267] on h2 "SONIDOS [PERSON_NAME] Y CALMA" at bounding box center [654, 266] width 299 height 24
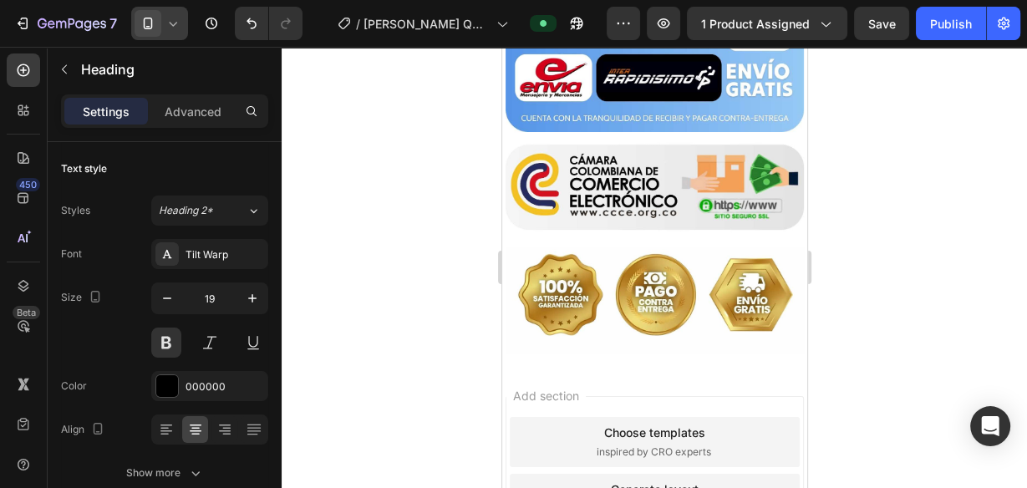
scroll to position [3678, 0]
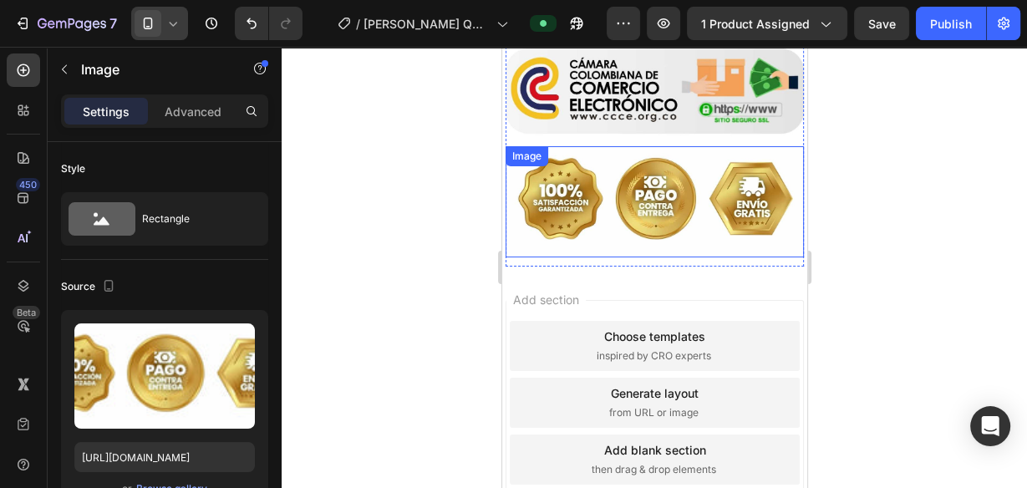
click at [647, 146] on img at bounding box center [654, 201] width 299 height 110
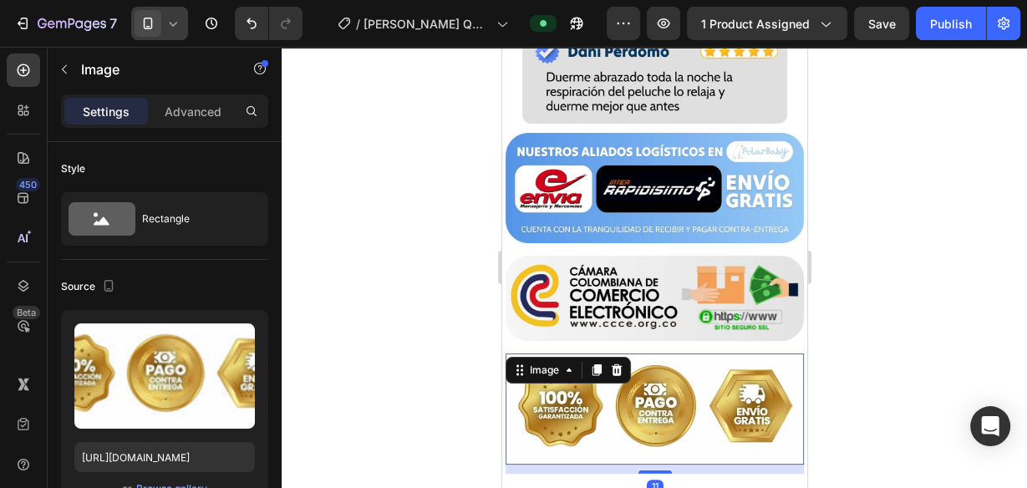
scroll to position [3410, 0]
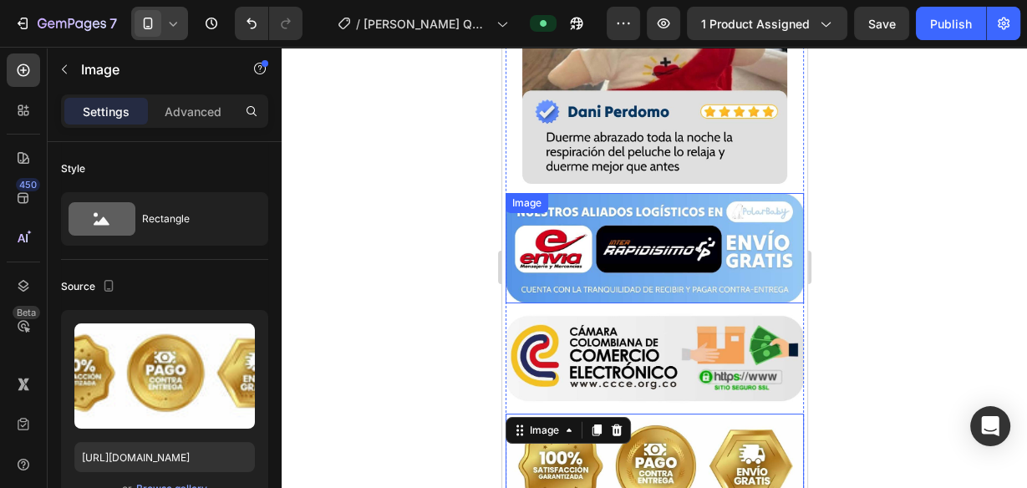
click at [664, 303] on img at bounding box center [654, 358] width 299 height 110
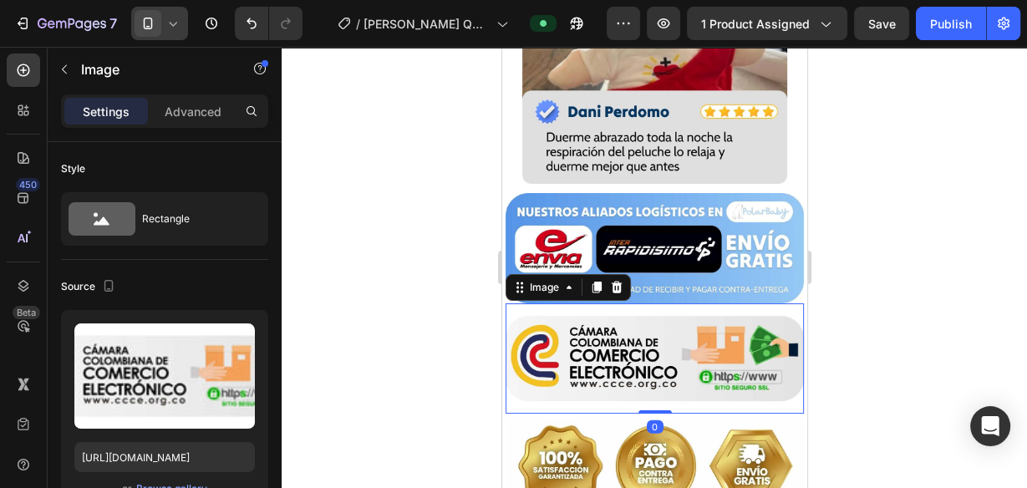
click at [680, 303] on img at bounding box center [654, 358] width 299 height 110
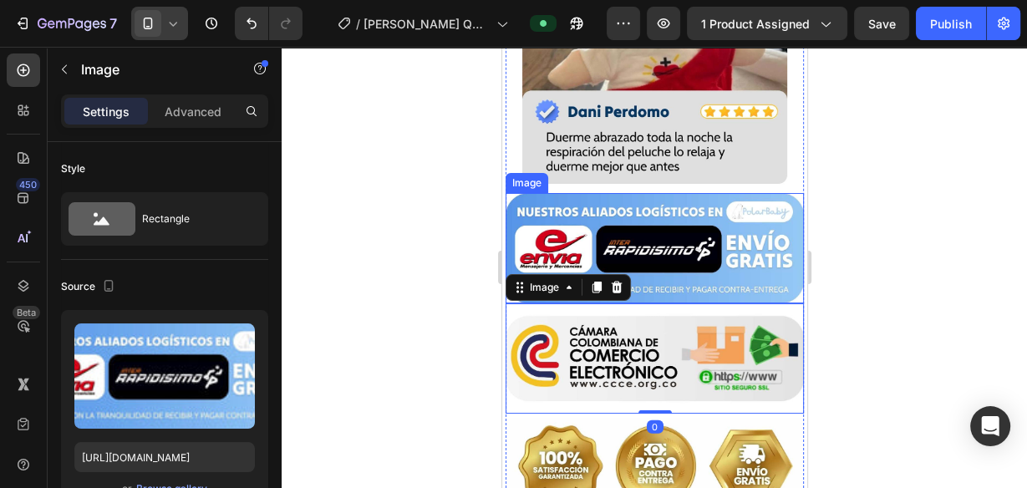
click at [645, 193] on img at bounding box center [654, 248] width 299 height 110
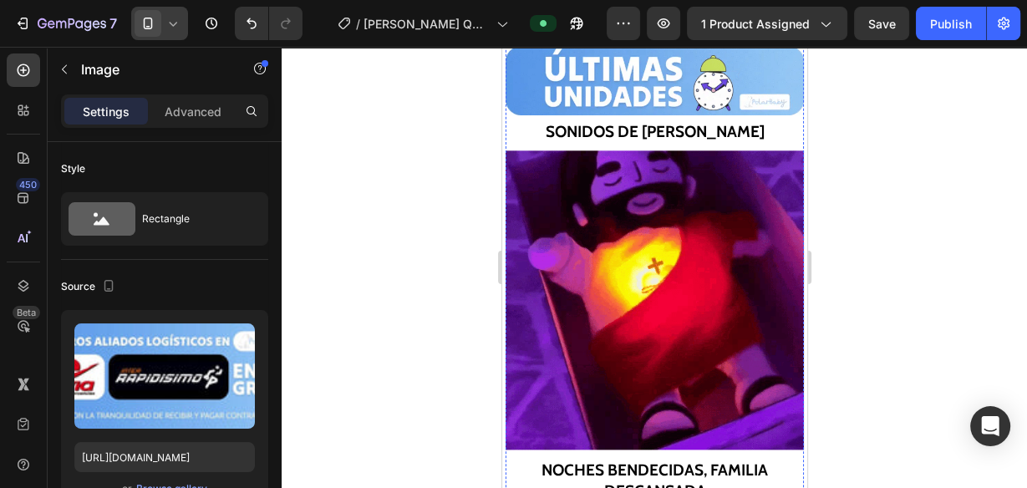
click at [690, 229] on img at bounding box center [654, 299] width 299 height 299
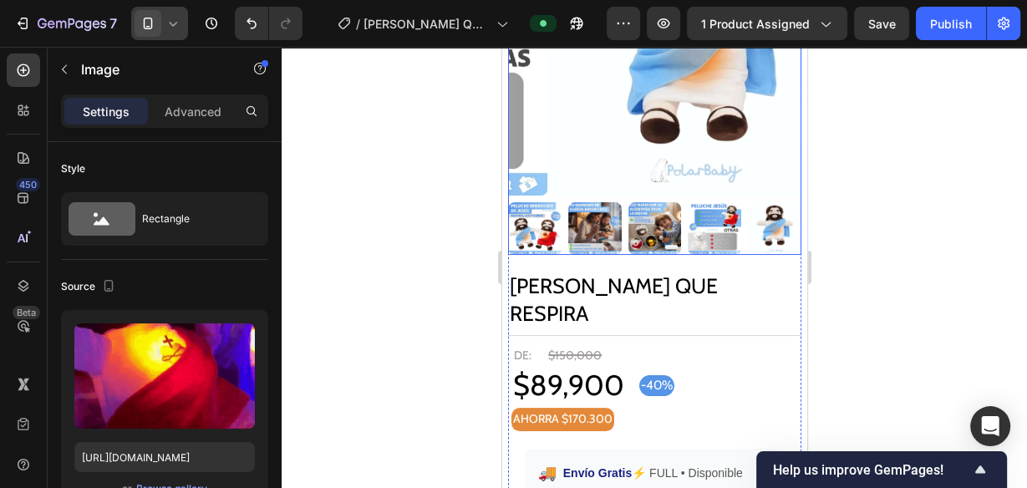
scroll to position [201, 0]
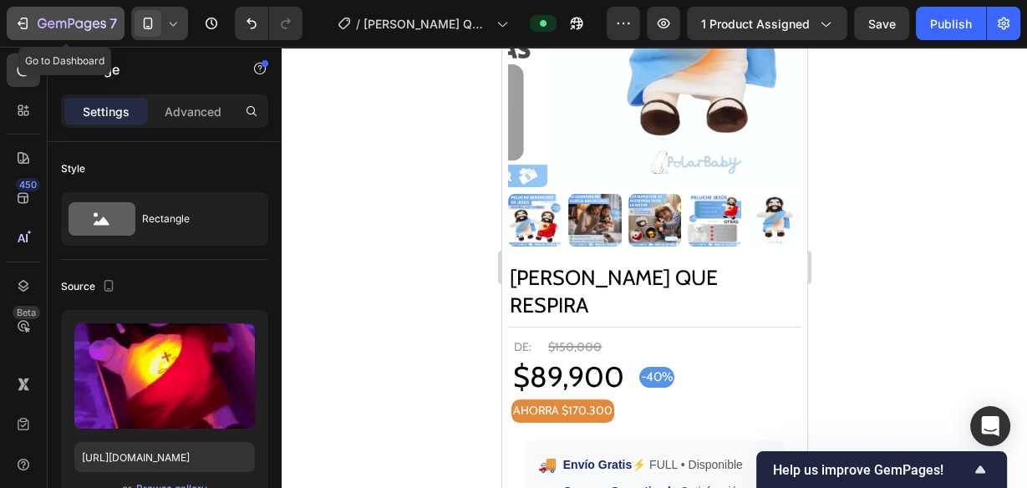
click at [48, 18] on icon "button" at bounding box center [72, 25] width 69 height 14
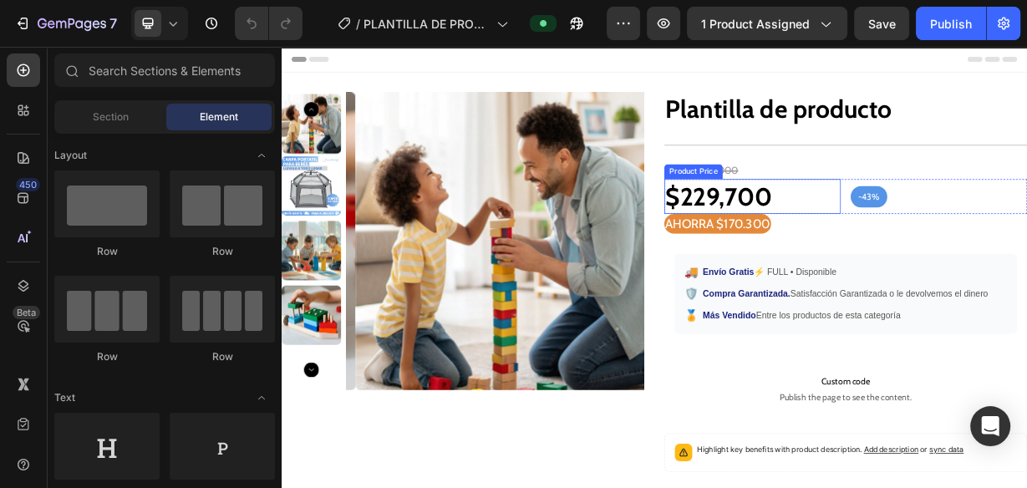
click at [874, 245] on div "$229,700" at bounding box center [915, 248] width 237 height 47
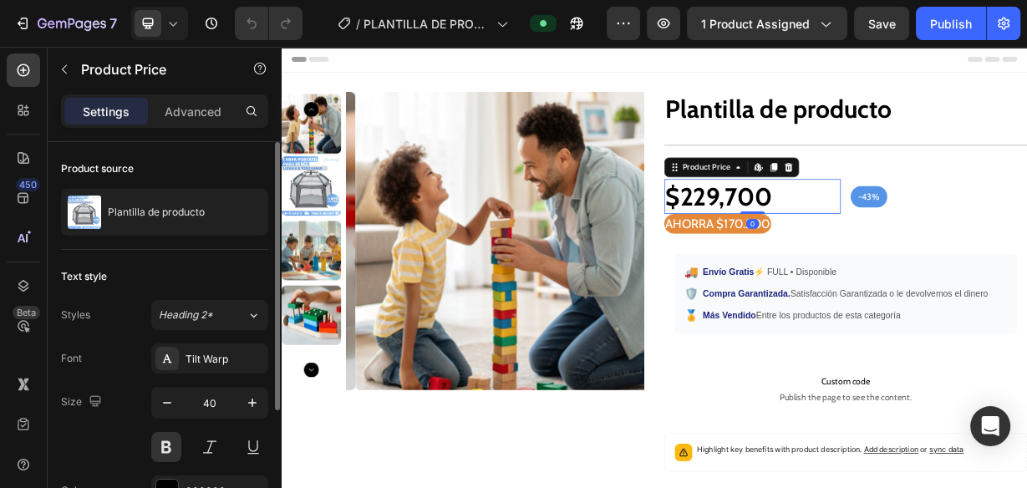
scroll to position [184, 0]
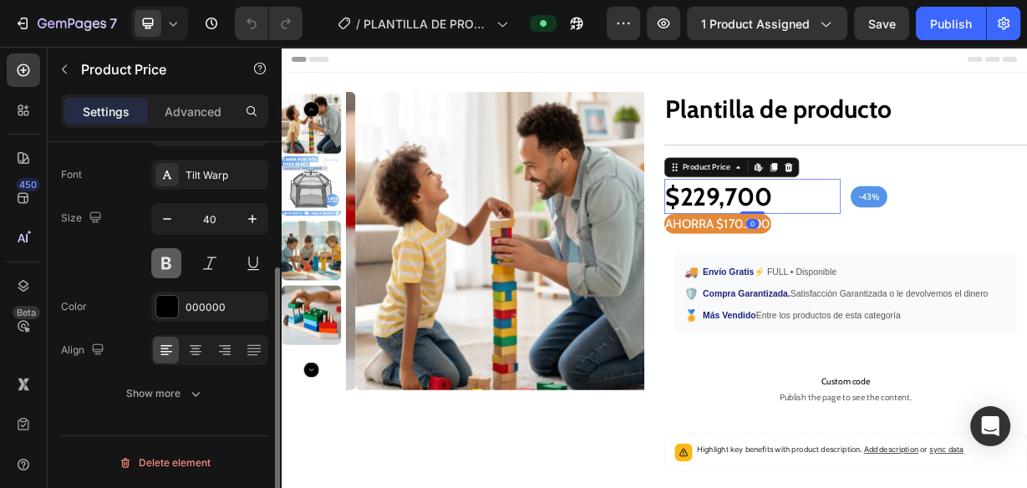
click at [178, 262] on button at bounding box center [166, 263] width 30 height 30
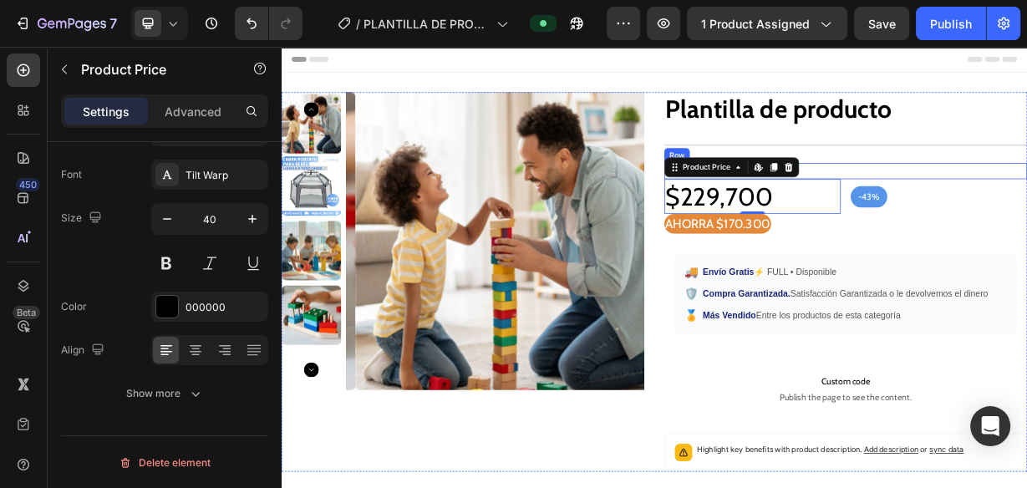
click at [1026, 206] on div "DE: Heading $400,000 Compare Price Compare Price Row" at bounding box center [1041, 214] width 488 height 22
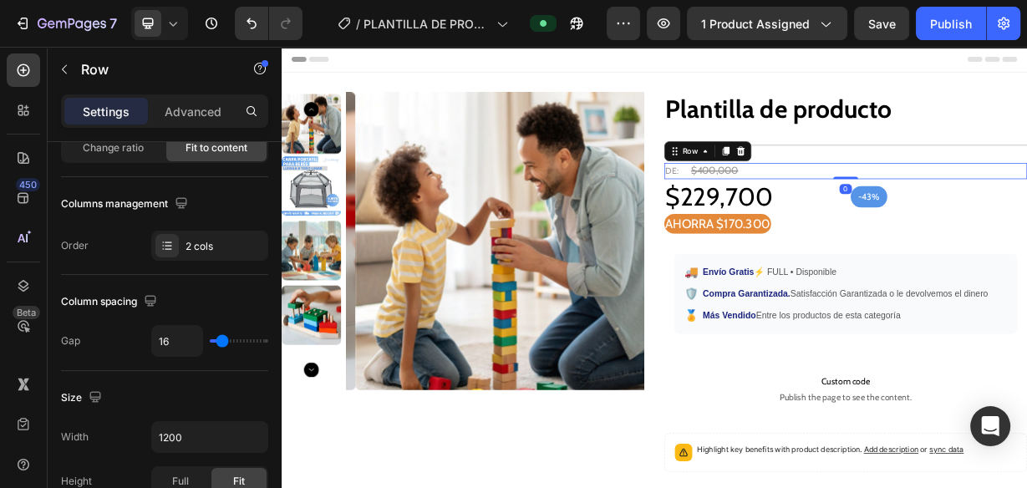
scroll to position [0, 0]
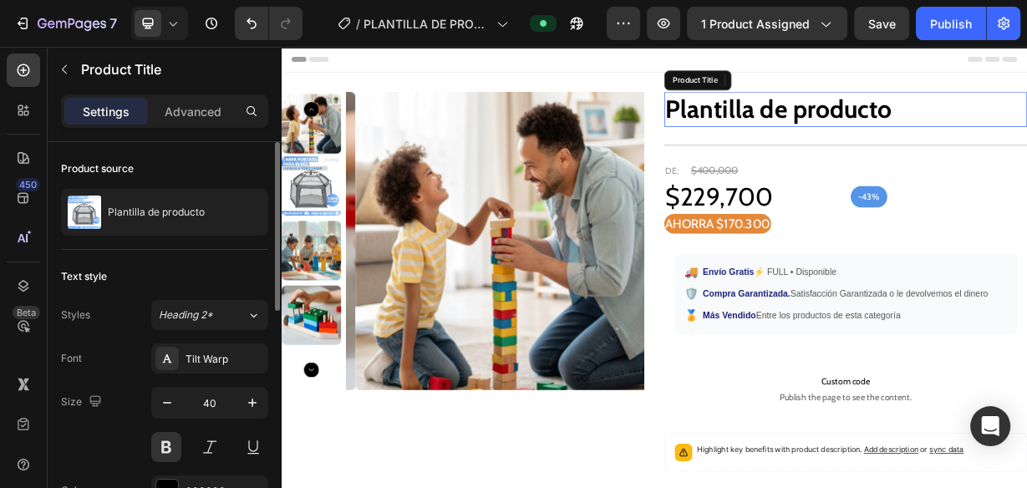
click at [928, 131] on h2 "Plantilla de producto" at bounding box center [1041, 131] width 488 height 47
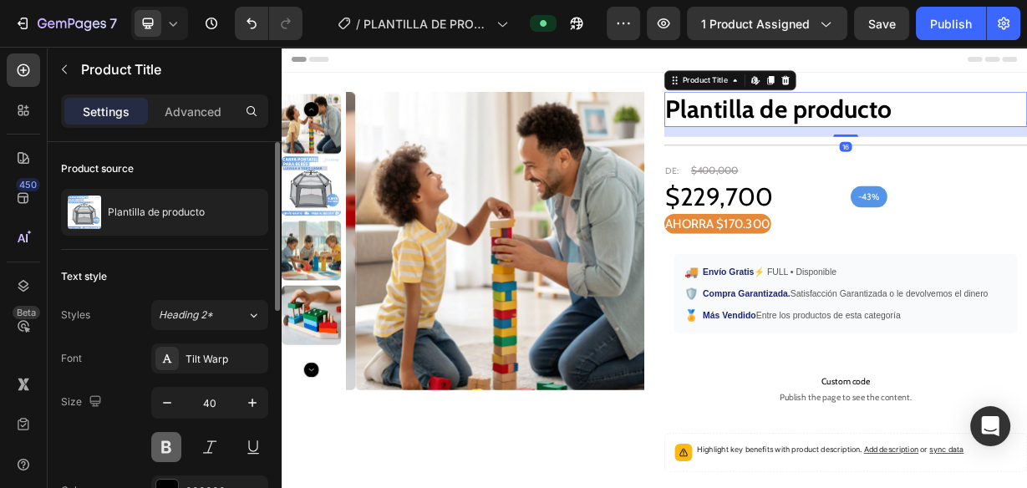
click at [169, 435] on button at bounding box center [166, 447] width 30 height 30
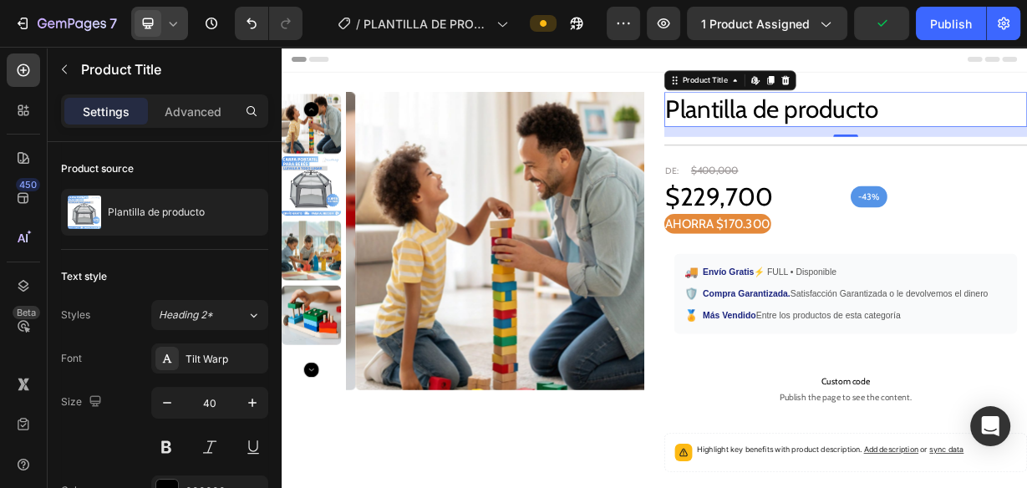
click at [181, 30] on icon at bounding box center [173, 23] width 17 height 17
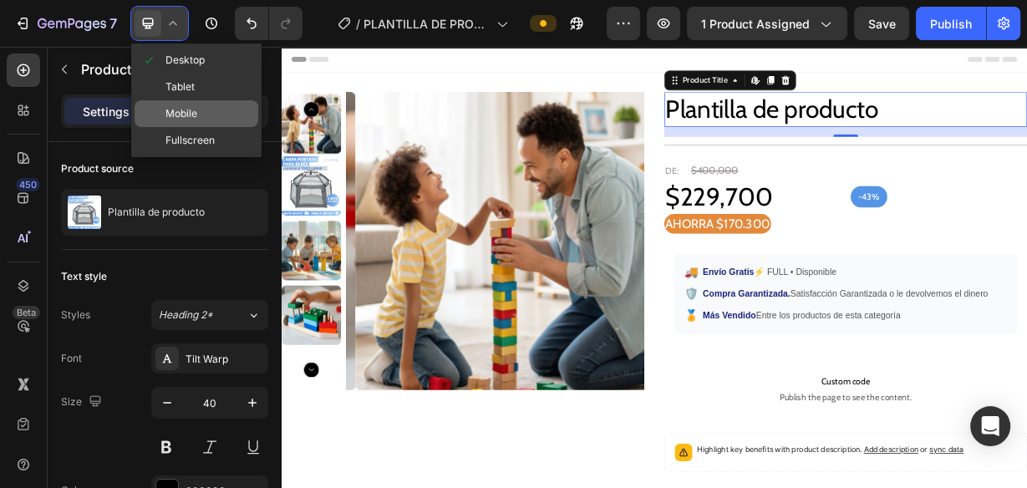
click at [211, 112] on div "Mobile" at bounding box center [197, 113] width 124 height 27
type input "25"
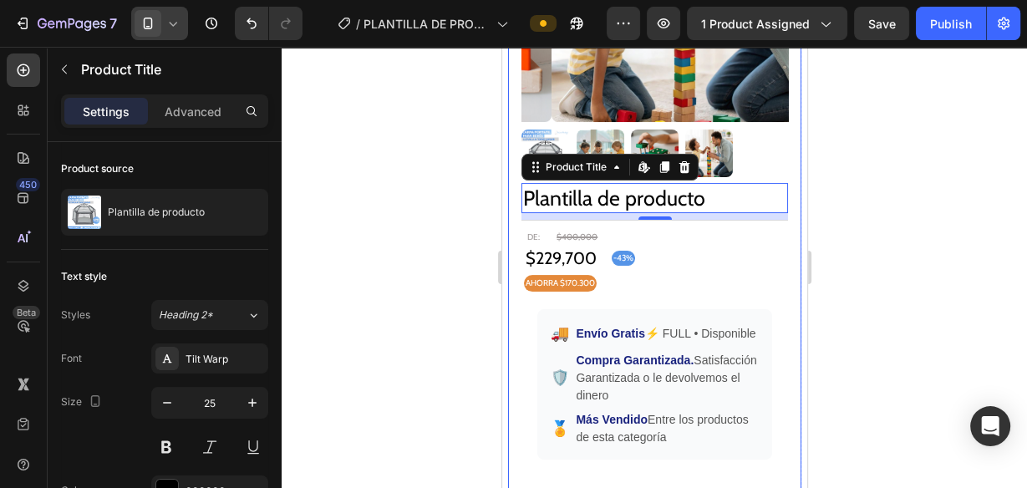
scroll to position [261, 0]
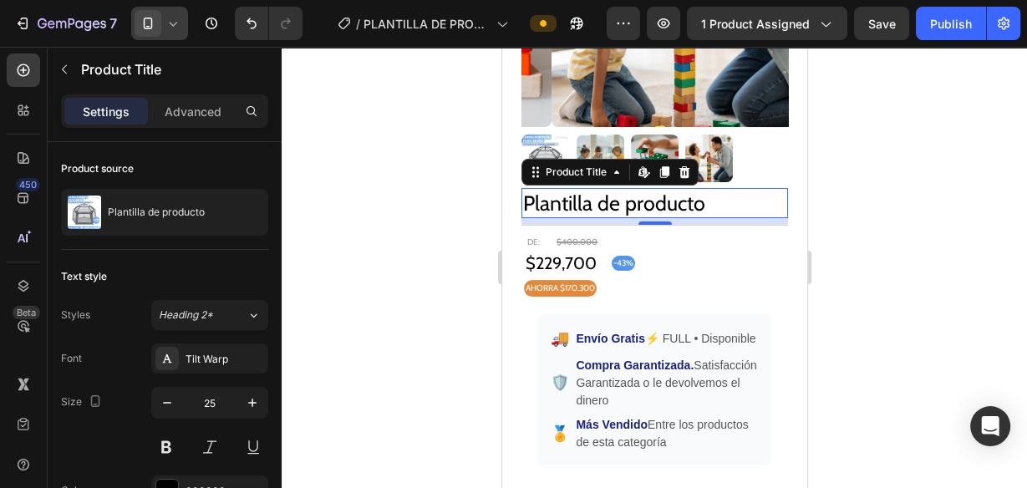
click at [587, 199] on h2 "Plantilla de producto" at bounding box center [654, 203] width 267 height 31
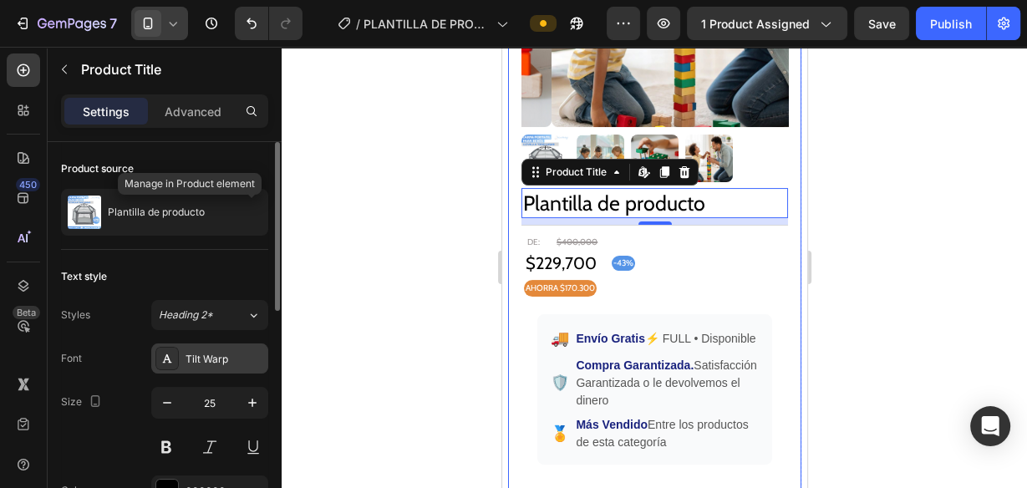
scroll to position [134, 0]
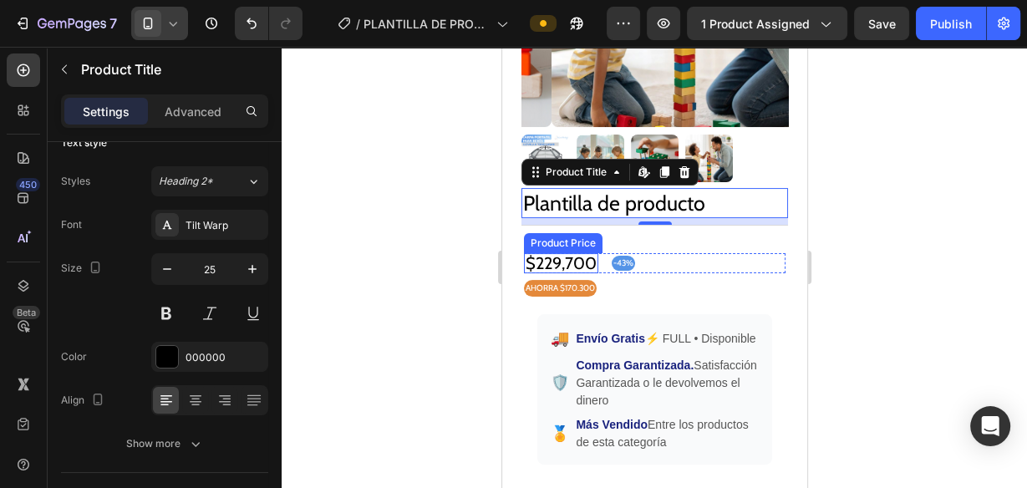
click at [571, 256] on div "$229,700" at bounding box center [560, 263] width 74 height 20
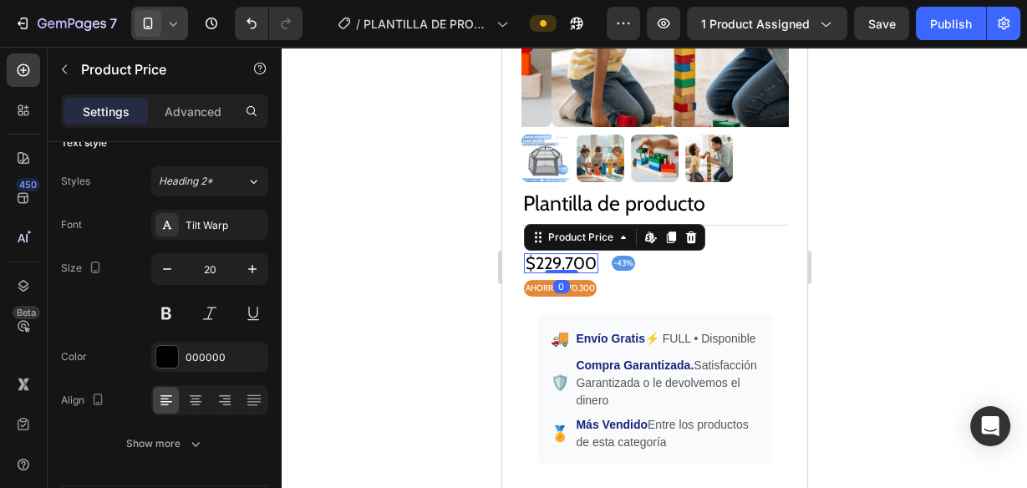
scroll to position [0, 0]
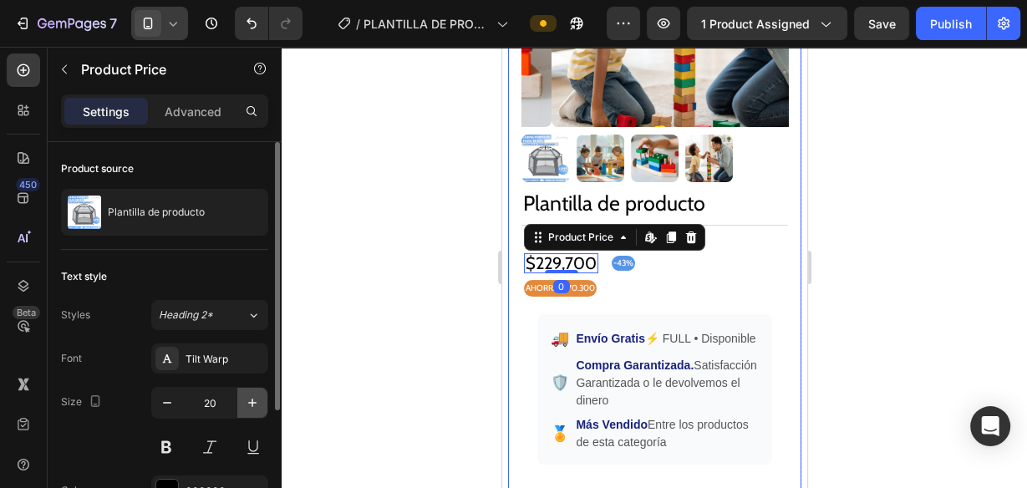
click at [249, 397] on icon "button" at bounding box center [252, 403] width 17 height 17
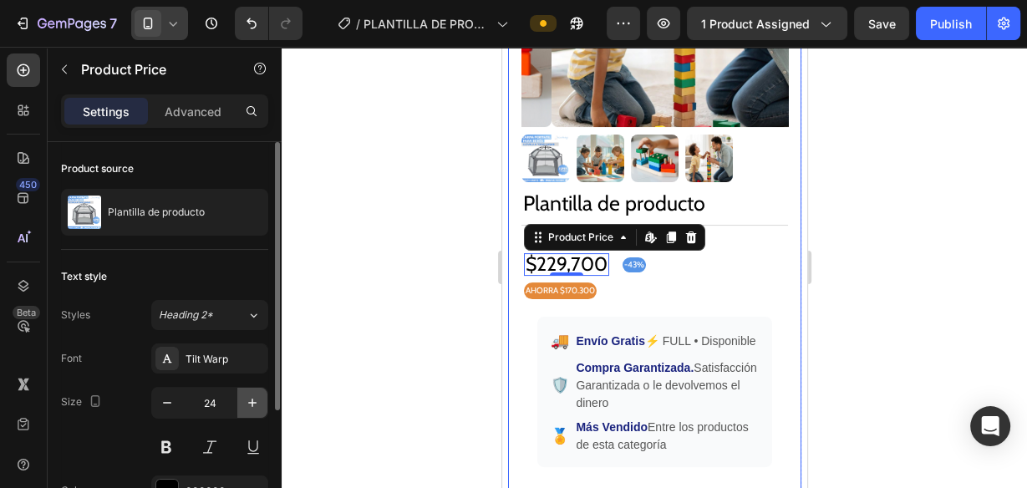
click at [249, 397] on icon "button" at bounding box center [252, 403] width 17 height 17
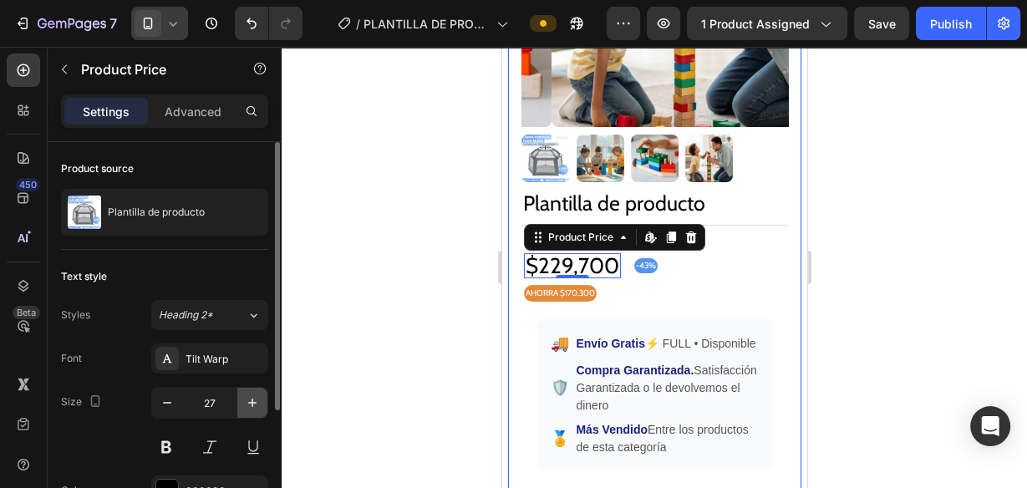
click at [249, 397] on icon "button" at bounding box center [252, 403] width 17 height 17
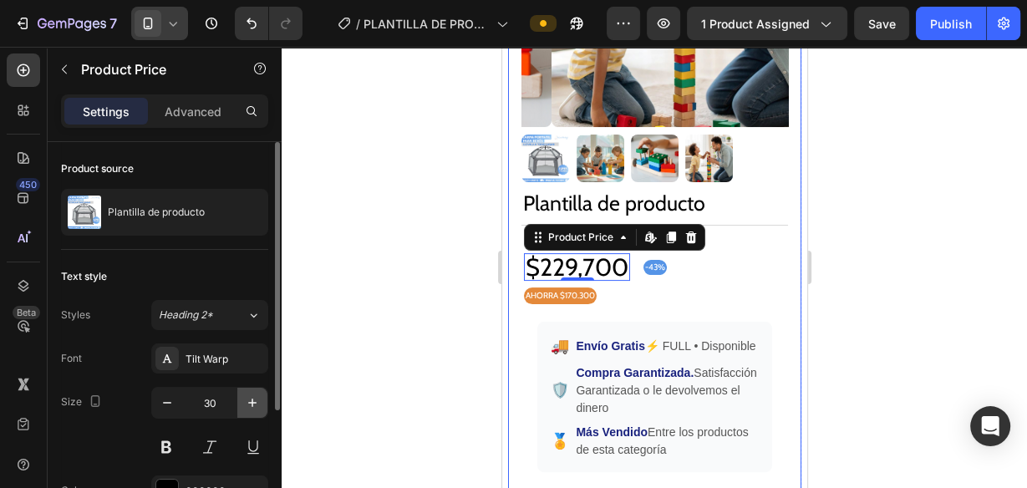
click at [249, 397] on icon "button" at bounding box center [252, 403] width 17 height 17
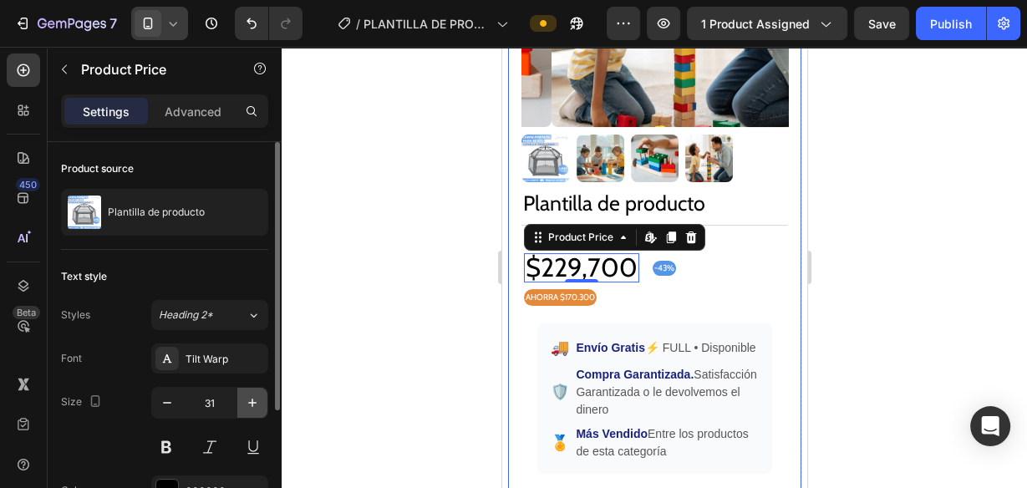
click at [249, 397] on icon "button" at bounding box center [252, 403] width 17 height 17
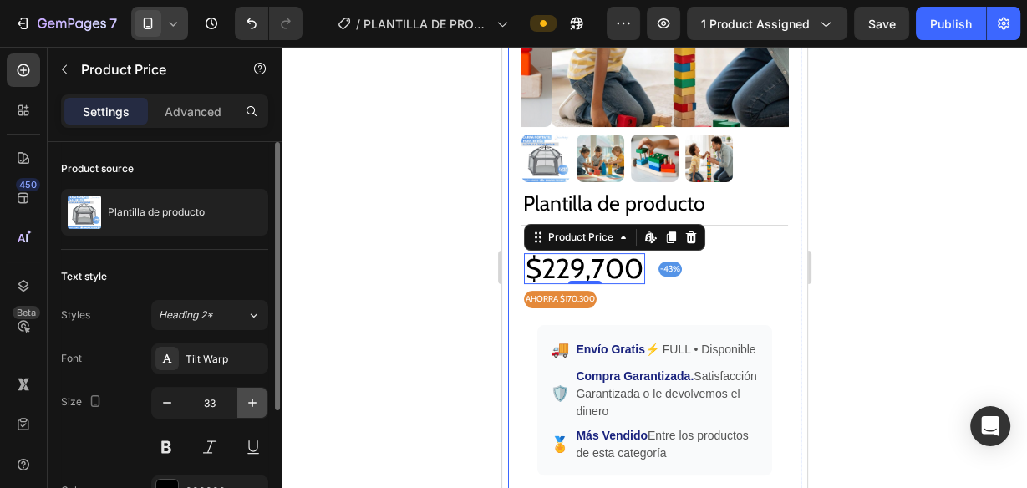
click at [249, 397] on icon "button" at bounding box center [252, 403] width 17 height 17
type input "34"
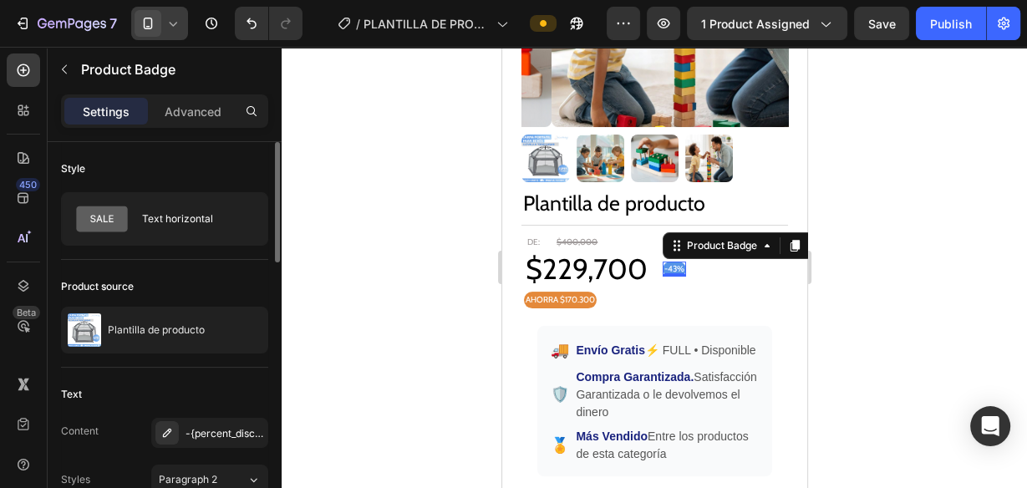
click at [680, 262] on div "-43% Product Badge 0" at bounding box center [673, 269] width 23 height 15
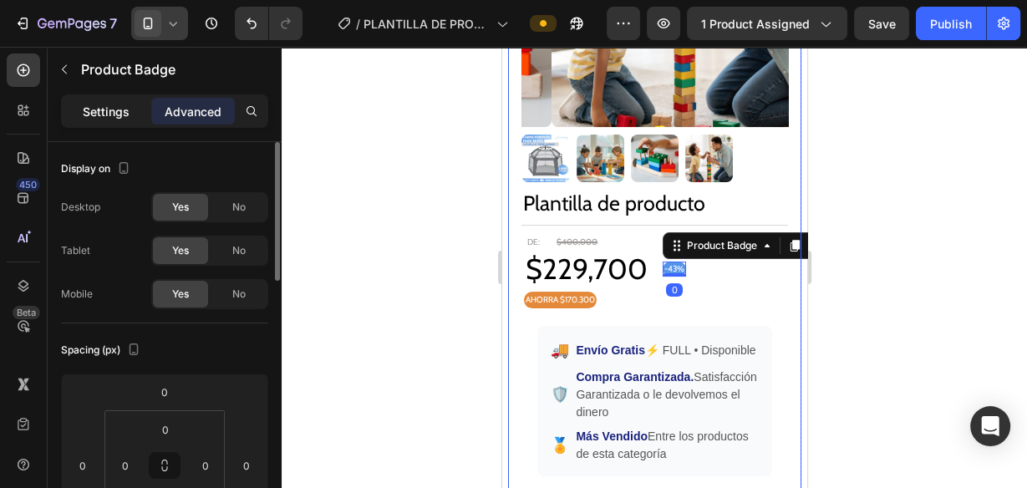
click at [95, 120] on div "Settings" at bounding box center [106, 111] width 84 height 27
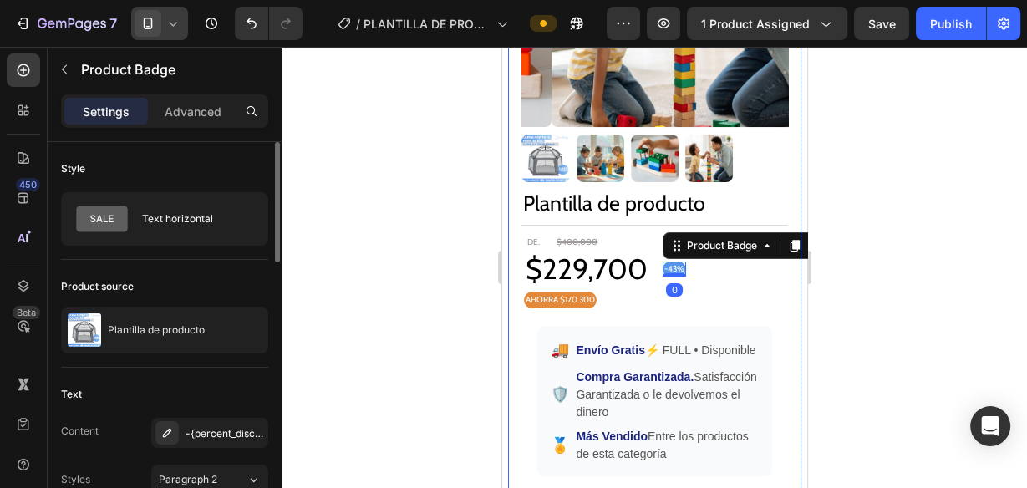
scroll to position [267, 0]
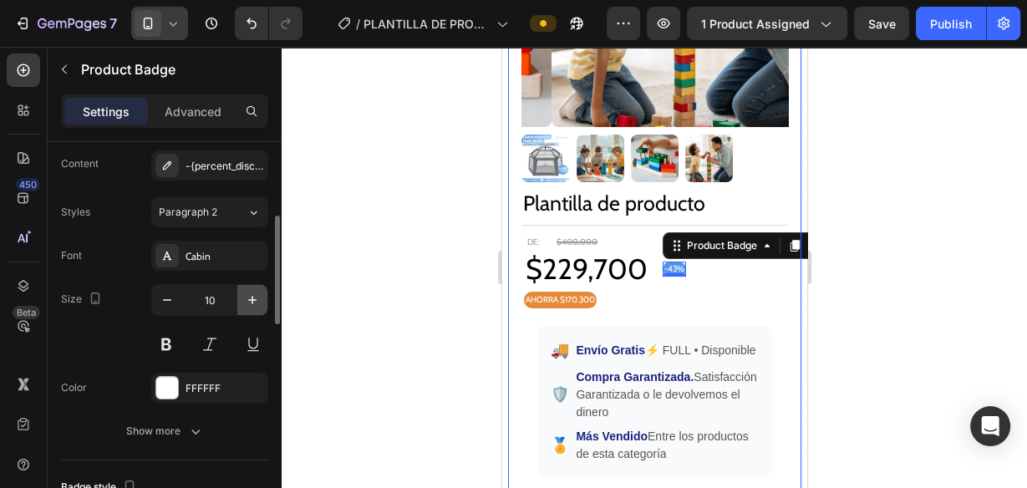
click at [243, 305] on button "button" at bounding box center [252, 300] width 30 height 30
type input "14"
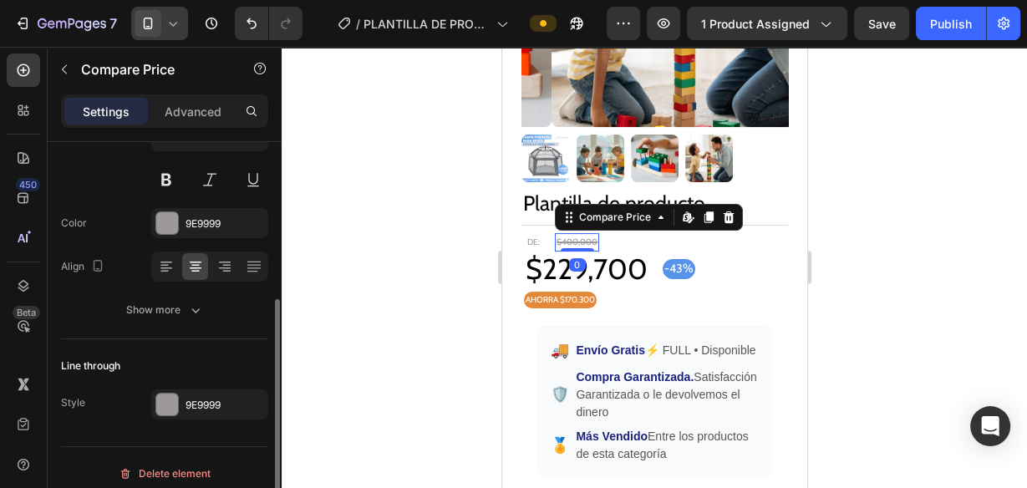
click at [581, 233] on div "$400,000" at bounding box center [576, 242] width 44 height 18
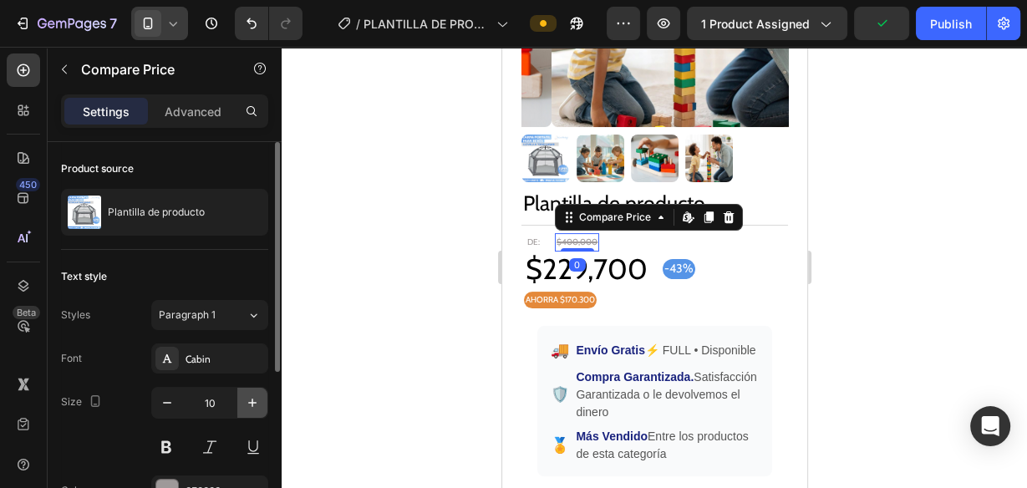
click at [253, 411] on button "button" at bounding box center [252, 403] width 30 height 30
click at [253, 410] on button "button" at bounding box center [252, 403] width 30 height 30
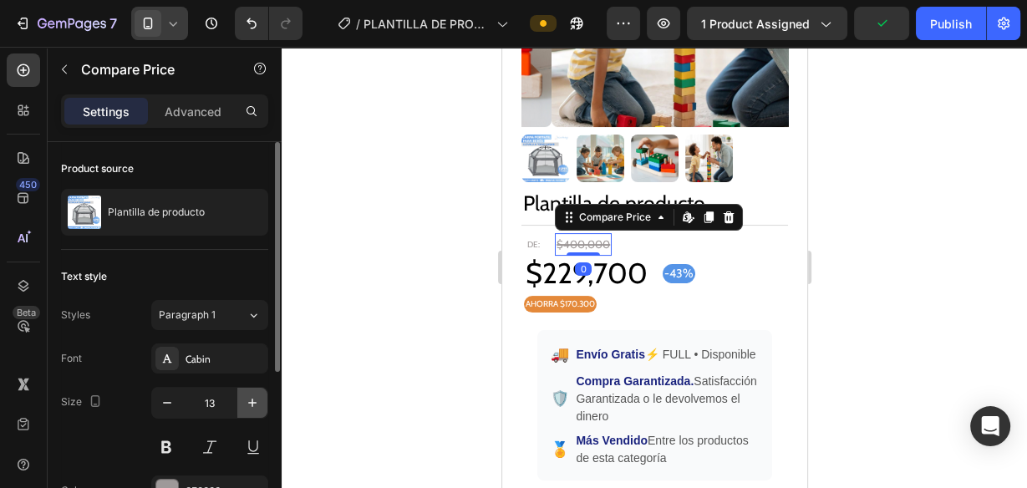
click at [253, 410] on button "button" at bounding box center [252, 403] width 30 height 30
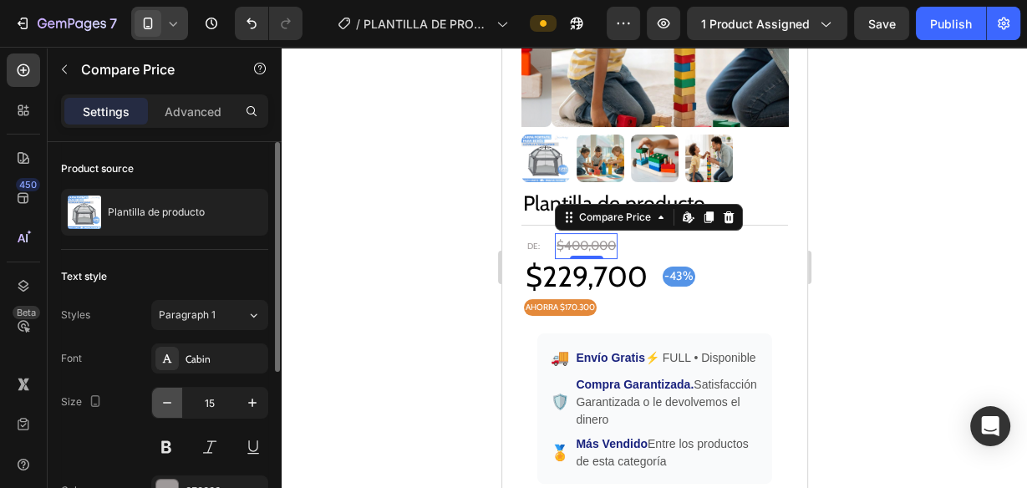
click at [175, 400] on button "button" at bounding box center [167, 403] width 30 height 30
type input "14"
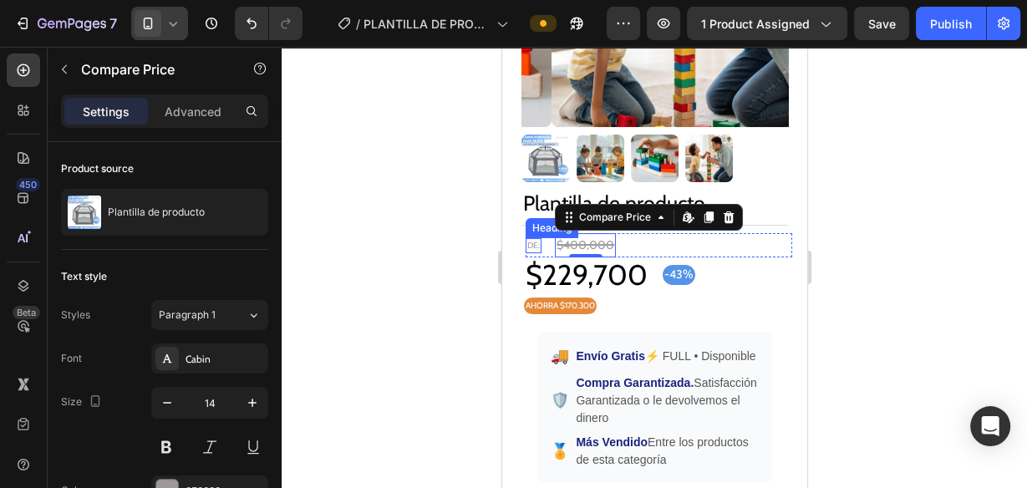
click at [530, 238] on h2 "DE:" at bounding box center [533, 245] width 16 height 15
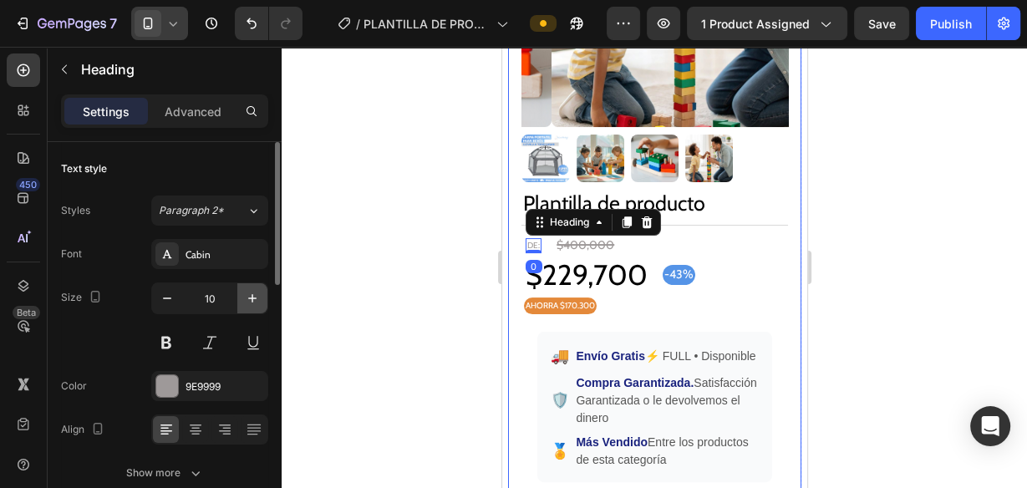
click at [245, 299] on icon "button" at bounding box center [252, 298] width 17 height 17
type input "14"
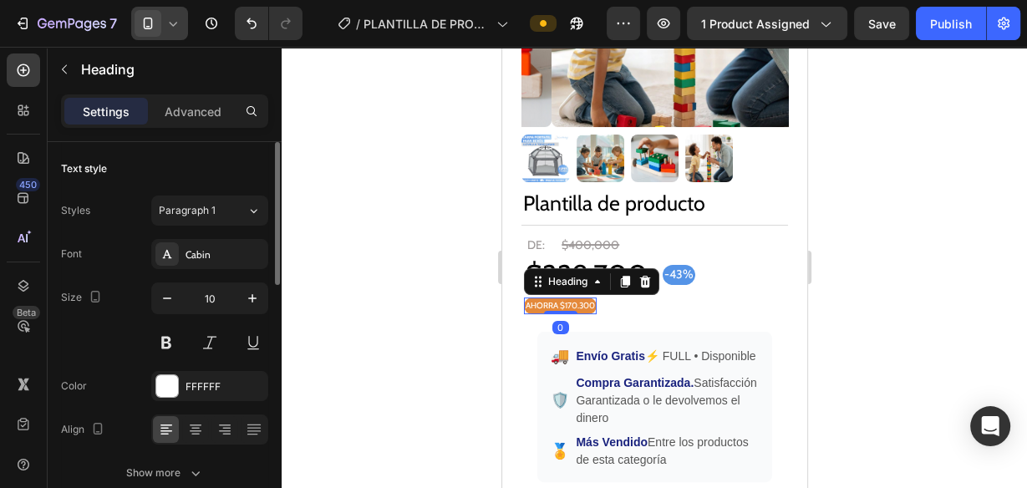
click at [570, 298] on h2 "AHORRA $170.300" at bounding box center [559, 306] width 73 height 17
click at [250, 301] on icon "button" at bounding box center [252, 298] width 17 height 17
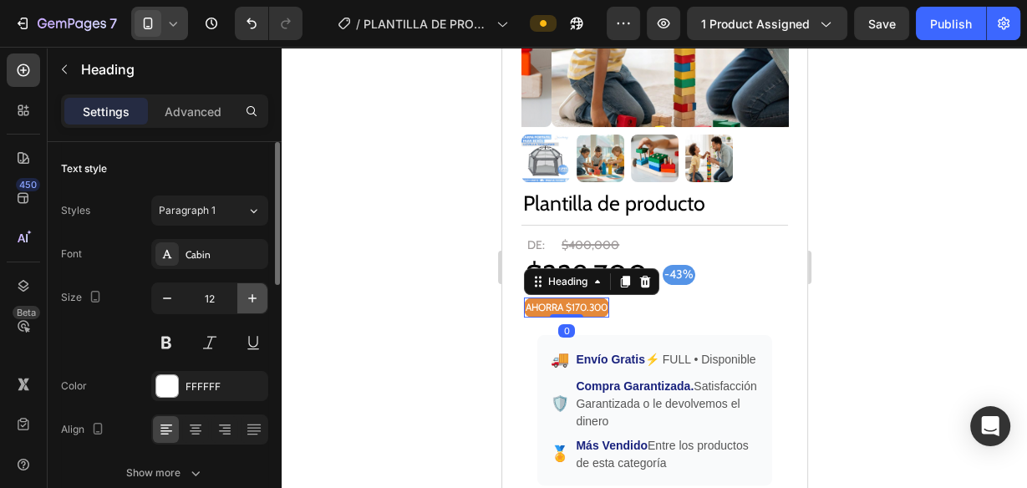
click at [250, 301] on icon "button" at bounding box center [252, 298] width 17 height 17
click at [251, 298] on icon "button" at bounding box center [252, 298] width 17 height 17
type input "14"
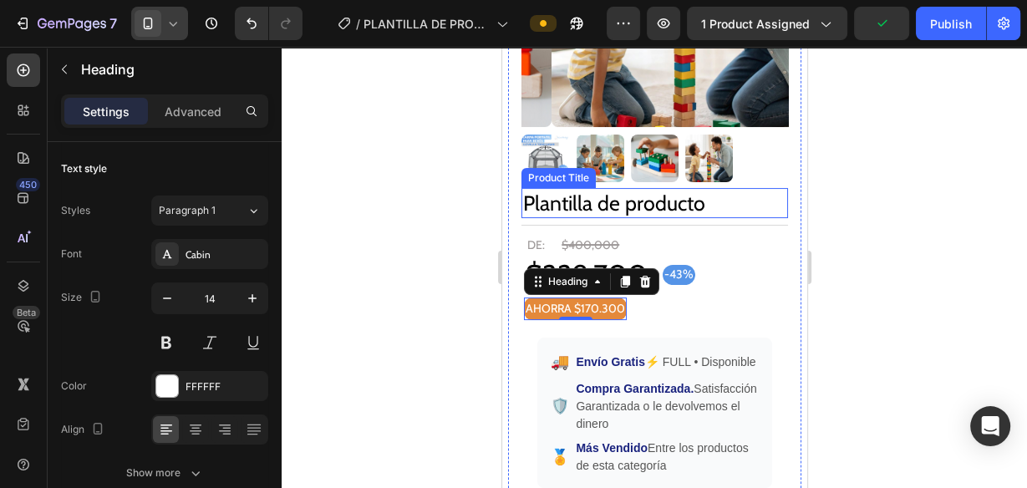
click at [619, 192] on h2 "Plantilla de producto" at bounding box center [654, 203] width 267 height 31
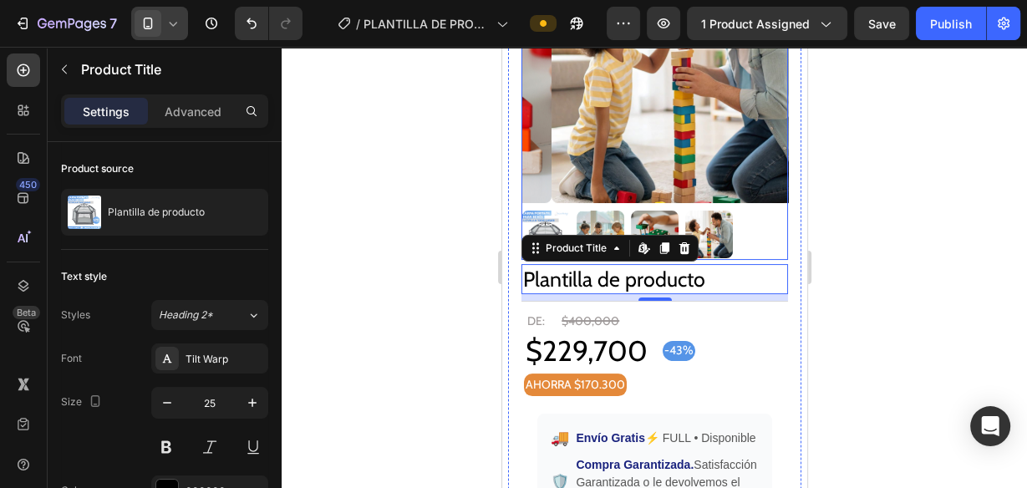
scroll to position [201, 0]
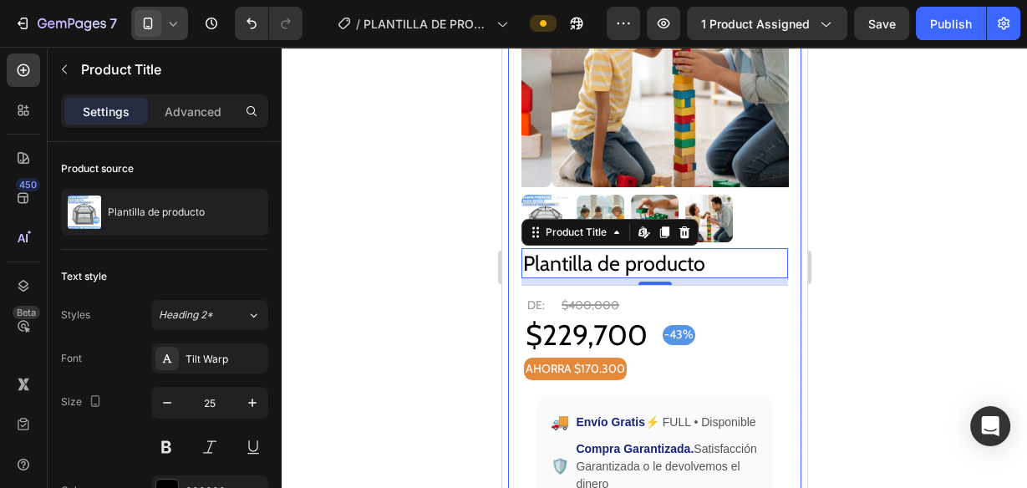
click at [926, 252] on div at bounding box center [655, 267] width 746 height 441
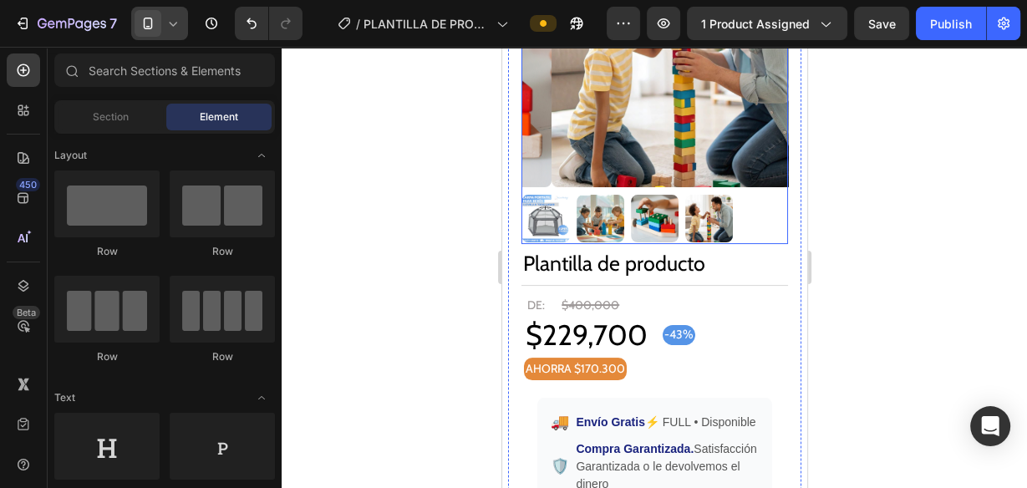
click at [741, 215] on div at bounding box center [654, 219] width 267 height 50
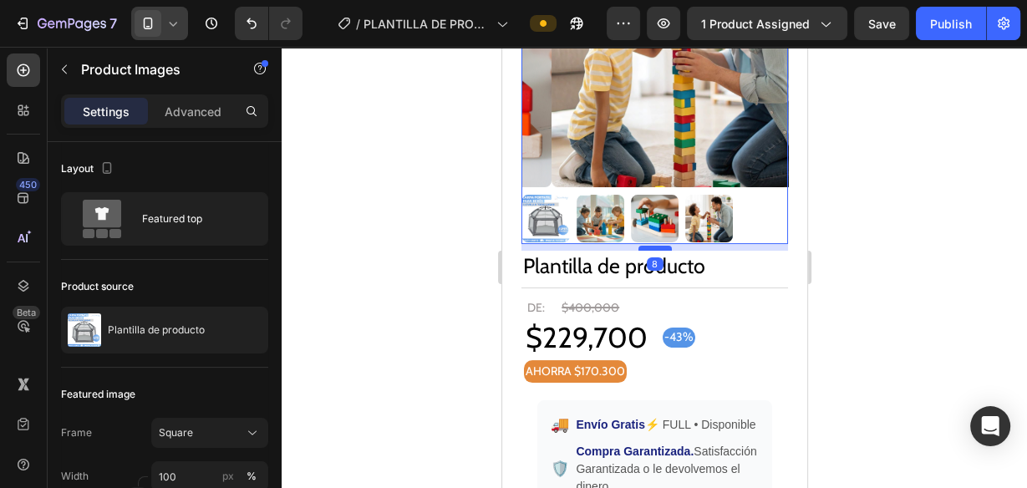
click at [656, 246] on div at bounding box center [654, 248] width 33 height 5
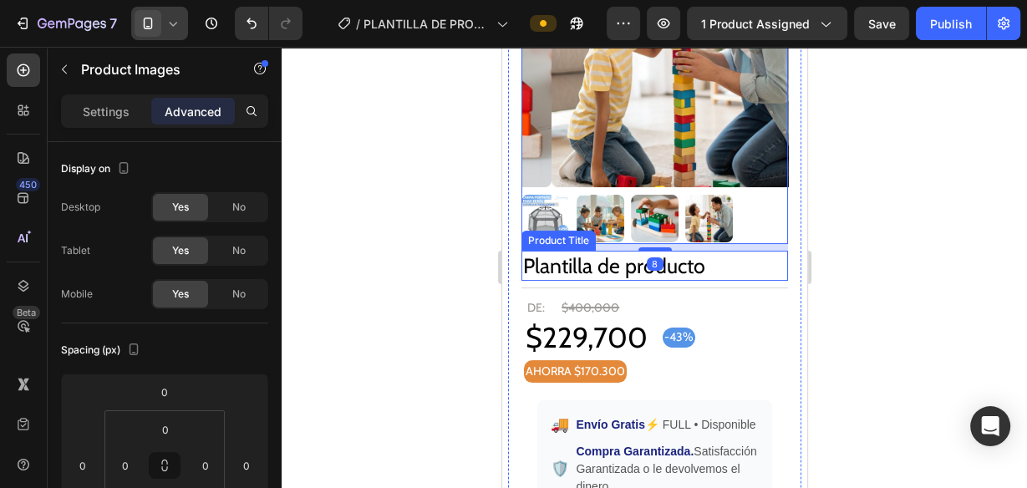
click at [707, 256] on h2 "Plantilla de producto" at bounding box center [654, 266] width 267 height 31
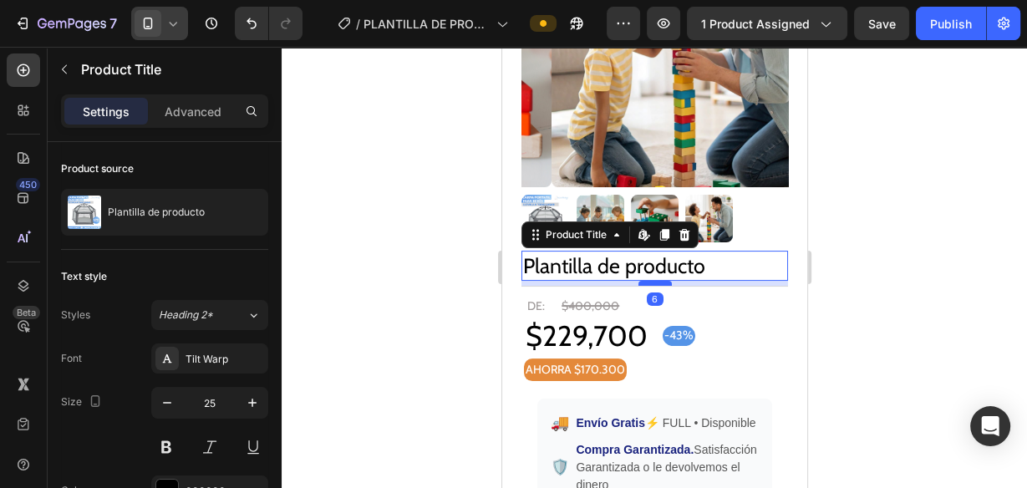
click at [653, 281] on div at bounding box center [654, 283] width 33 height 5
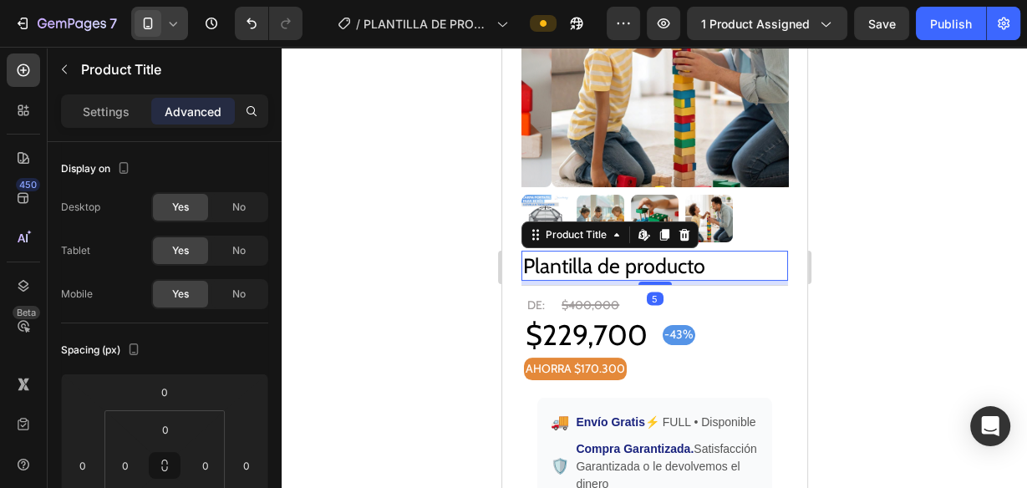
click at [877, 281] on div at bounding box center [655, 267] width 746 height 441
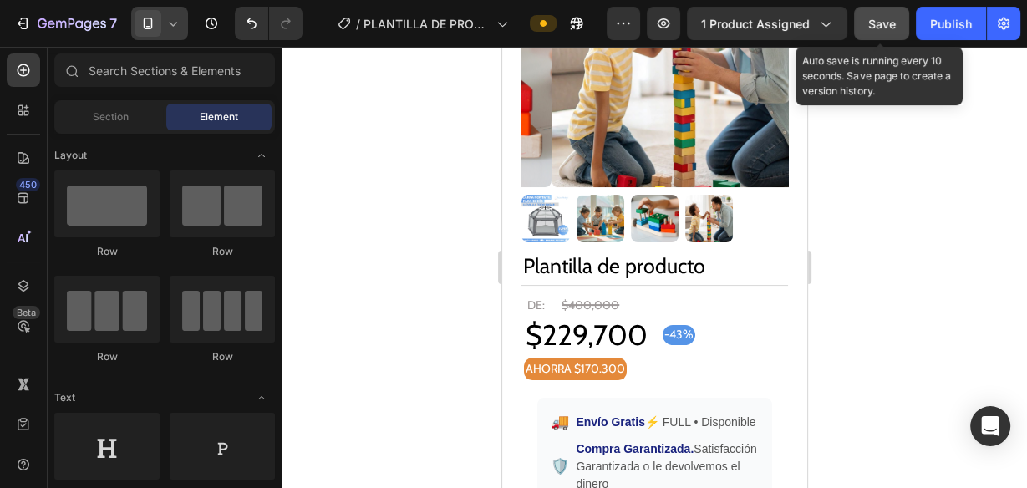
click at [873, 23] on span "Save" at bounding box center [882, 24] width 28 height 14
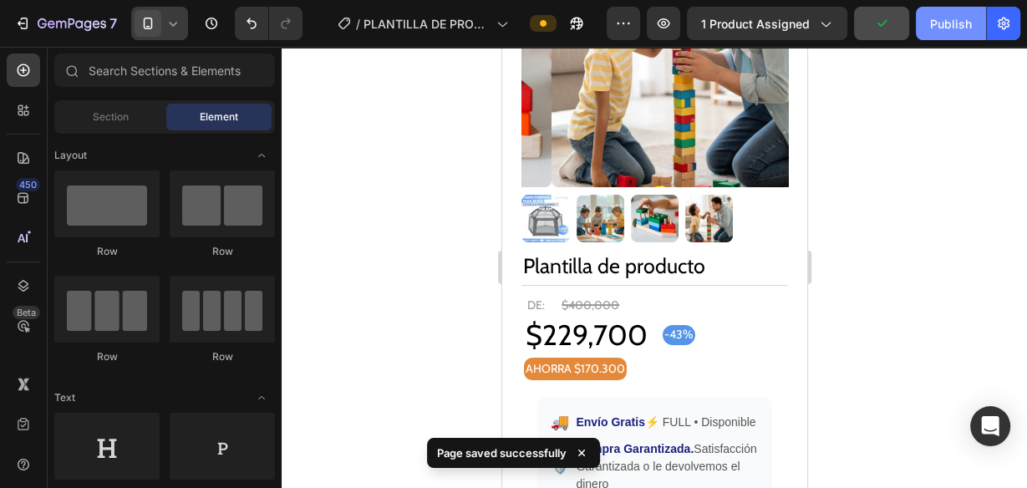
click at [943, 23] on div "Publish" at bounding box center [951, 24] width 42 height 18
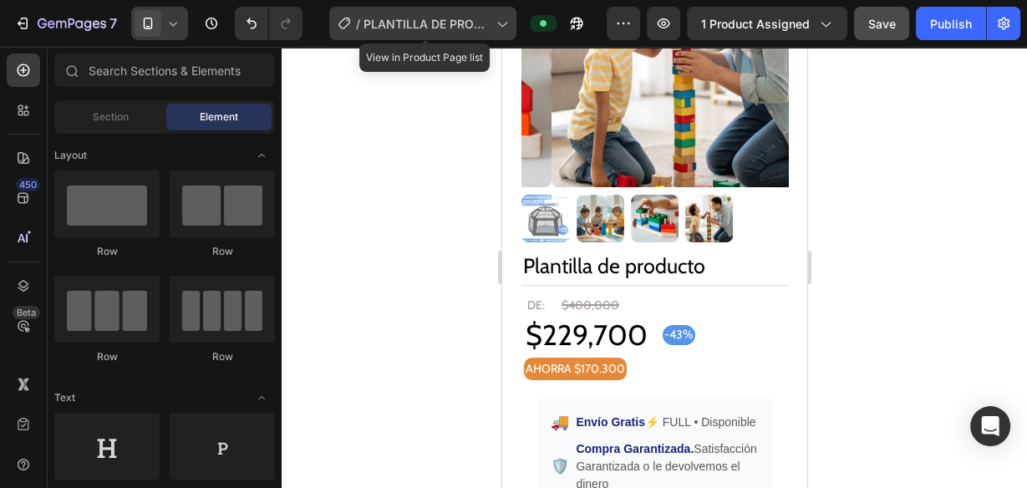
click at [388, 28] on span "PLANTILLA DE PRODUCTO" at bounding box center [427, 24] width 126 height 18
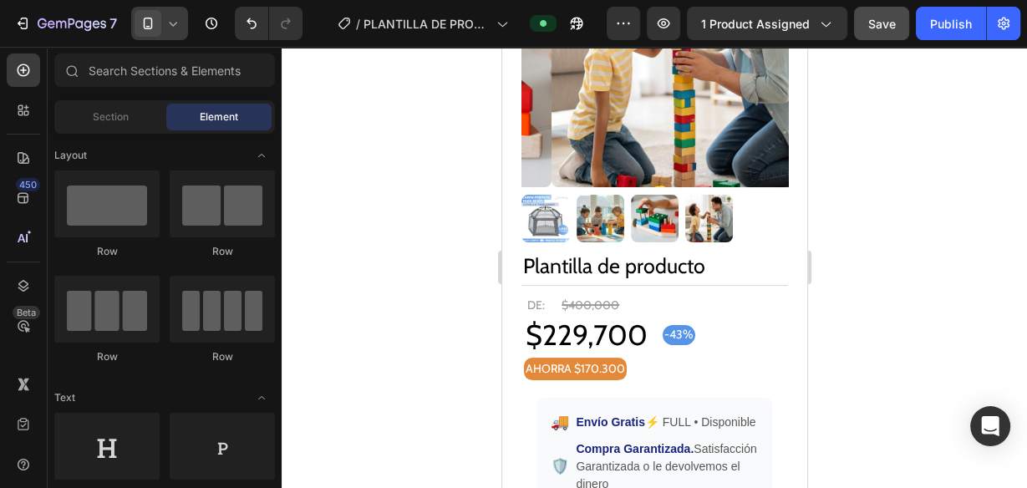
click at [950, 100] on div at bounding box center [655, 267] width 746 height 441
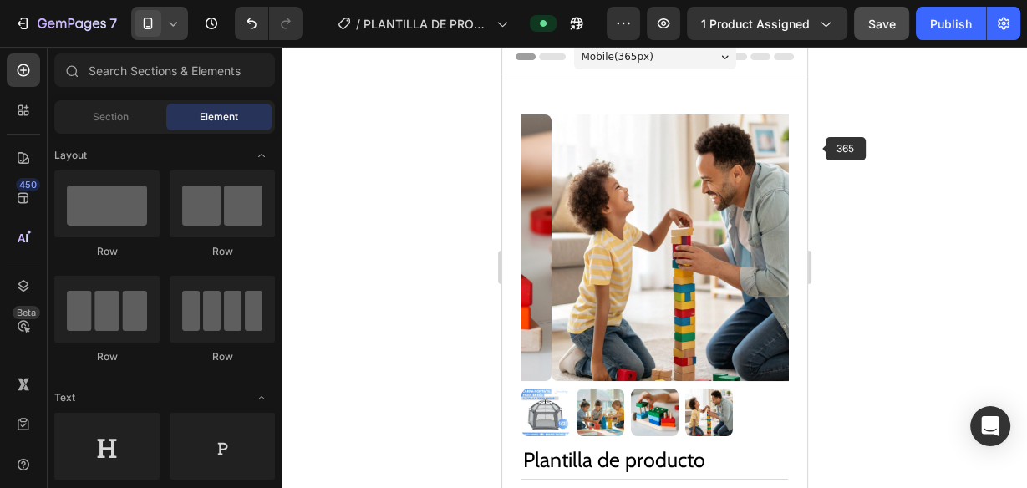
scroll to position [0, 0]
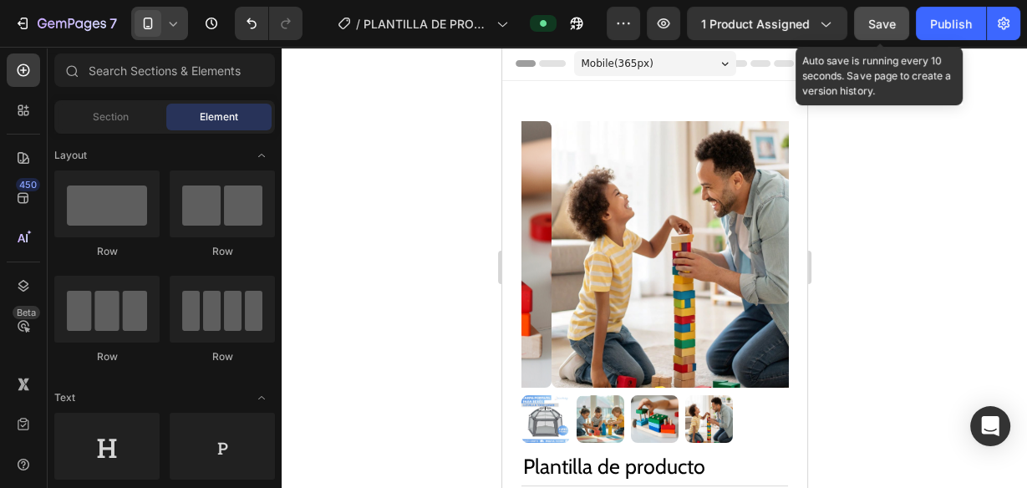
click at [868, 23] on button "Save" at bounding box center [881, 23] width 55 height 33
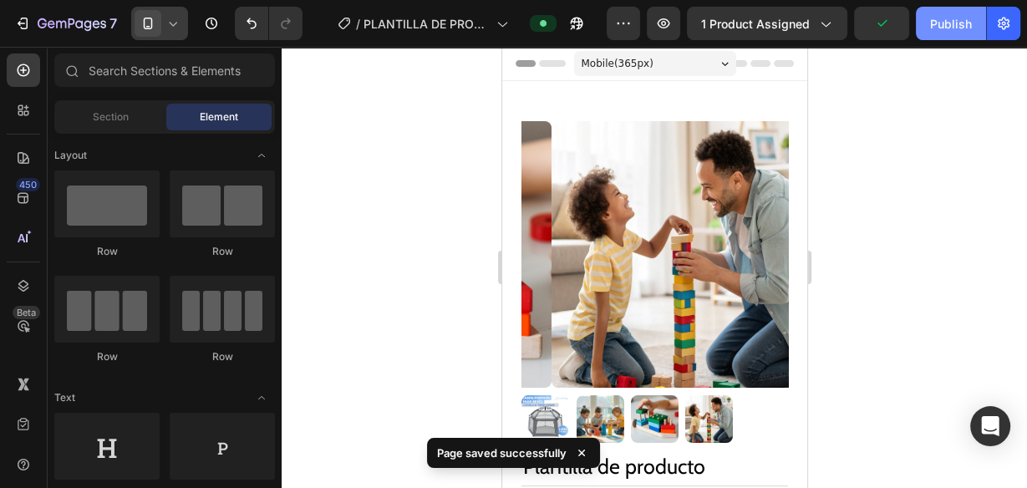
click at [950, 33] on button "Publish" at bounding box center [951, 23] width 70 height 33
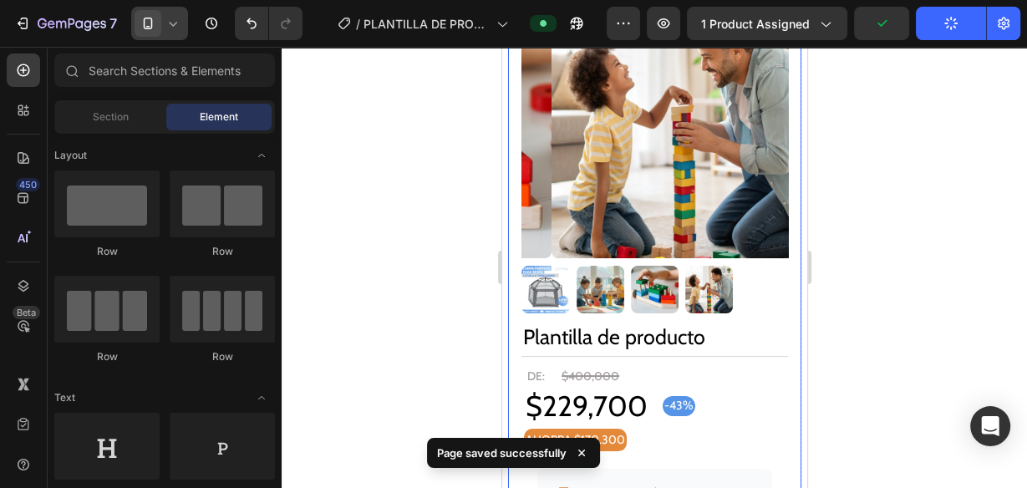
scroll to position [134, 0]
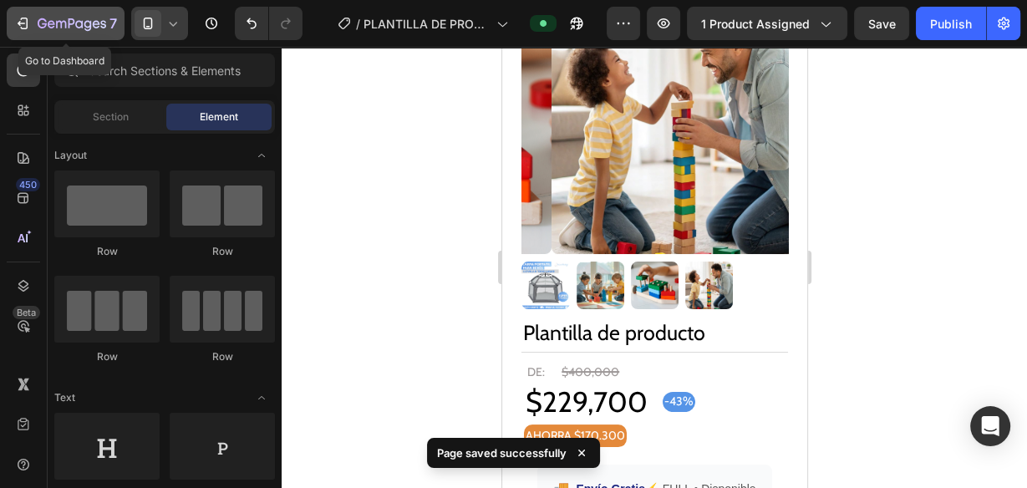
click at [52, 27] on icon "button" at bounding box center [52, 24] width 8 height 8
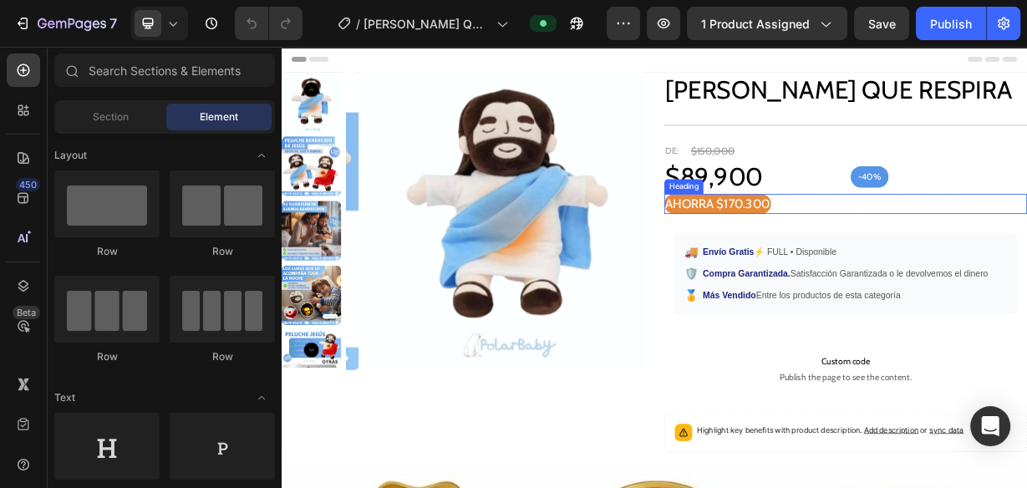
click at [900, 265] on h2 "AHORRA $170.300" at bounding box center [869, 258] width 144 height 27
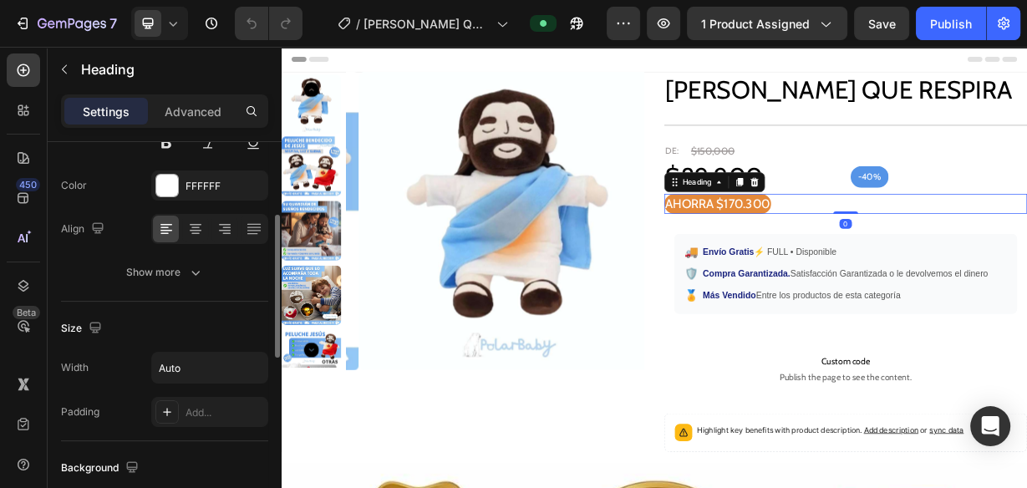
scroll to position [401, 0]
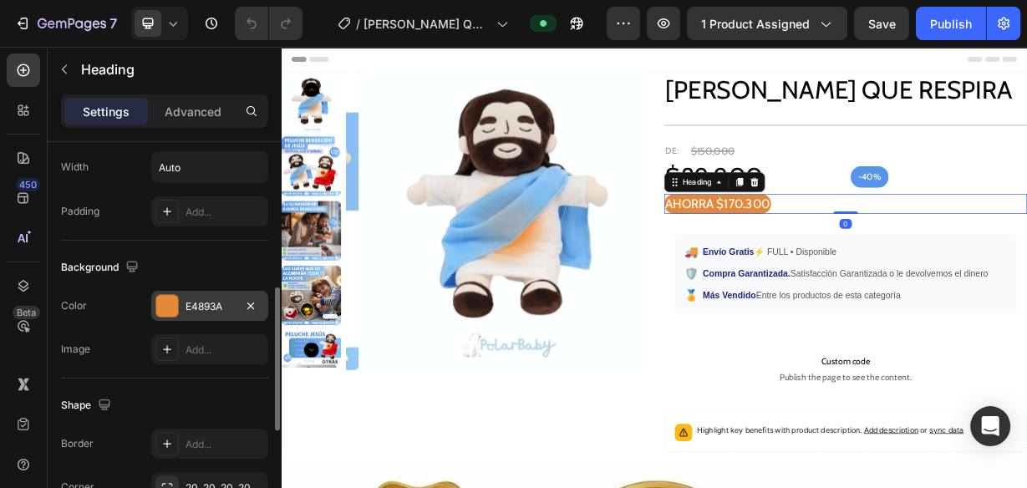
click at [219, 291] on div "E4893A" at bounding box center [209, 306] width 117 height 30
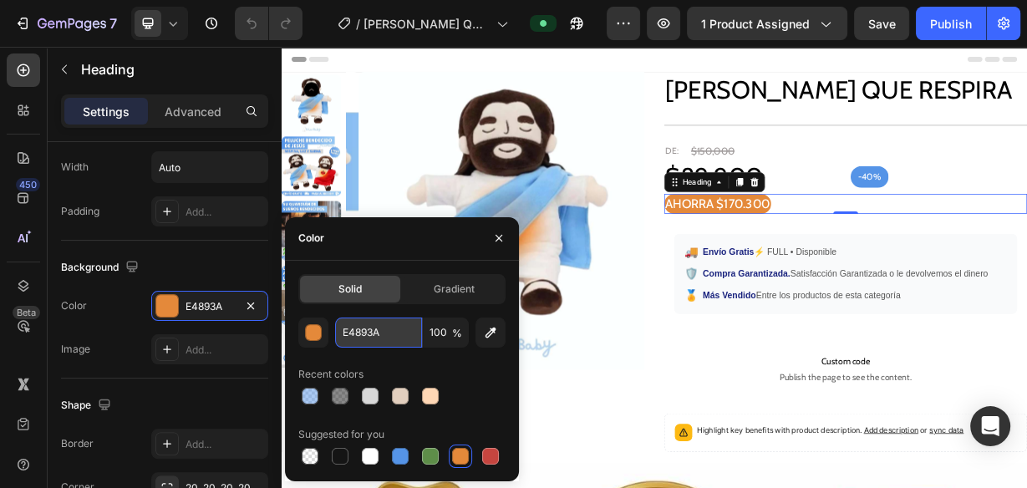
click at [377, 335] on input "E4893A" at bounding box center [378, 333] width 87 height 30
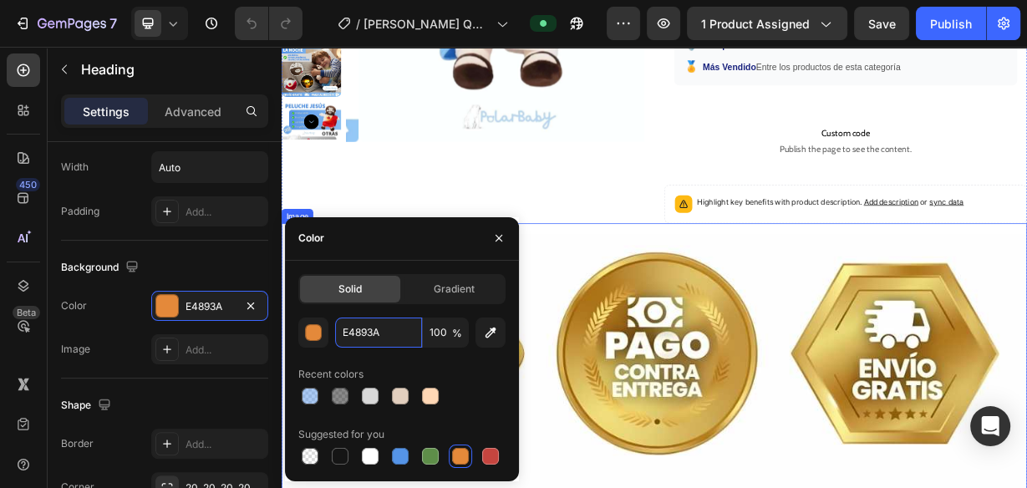
scroll to position [334, 0]
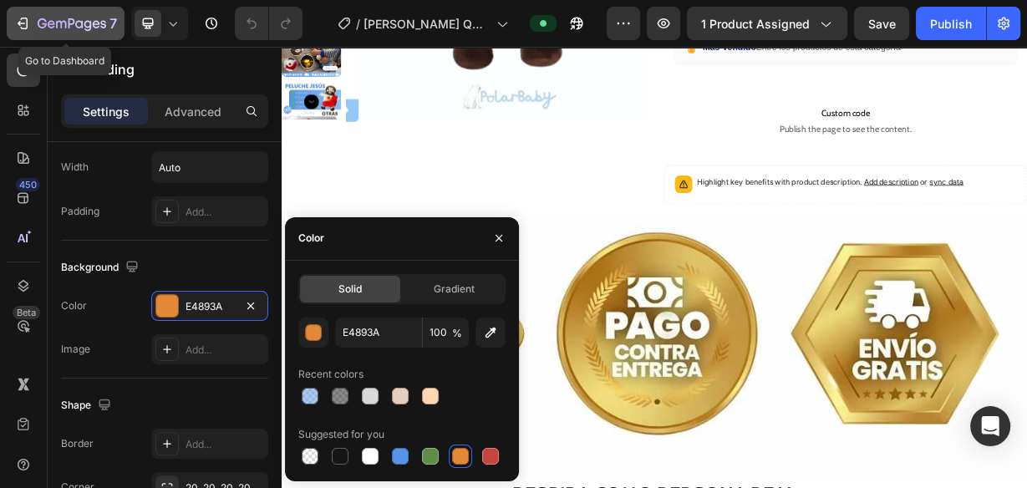
click at [22, 23] on icon "button" at bounding box center [22, 23] width 17 height 17
